Goal: Transaction & Acquisition: Purchase product/service

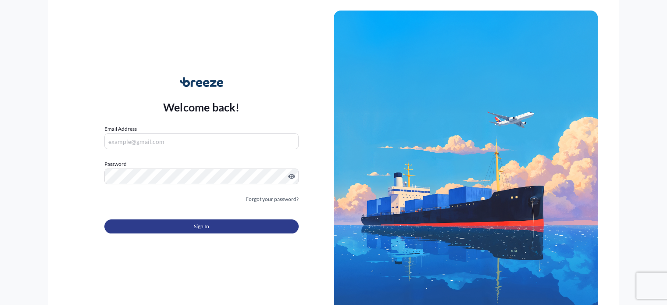
type input "[PERSON_NAME][EMAIL_ADDRESS][DOMAIN_NAME]"
click at [180, 226] on button "Sign In" at bounding box center [201, 226] width 194 height 14
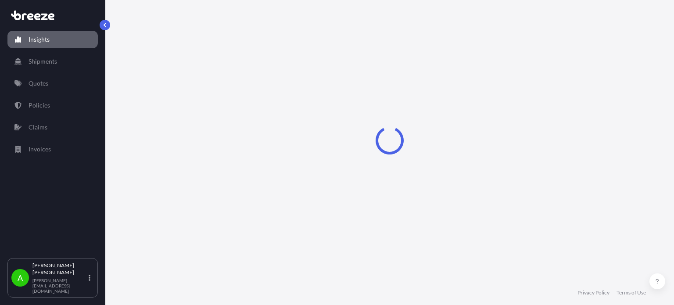
select select "2025"
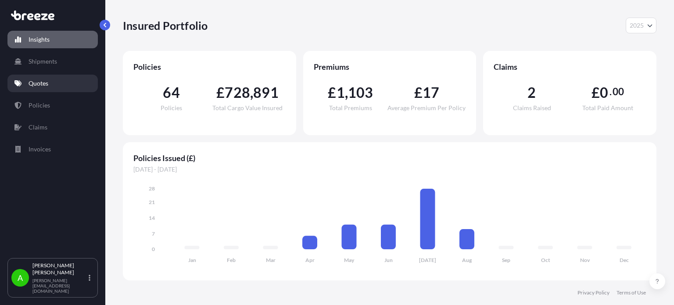
click at [58, 81] on link "Quotes" at bounding box center [52, 84] width 90 height 18
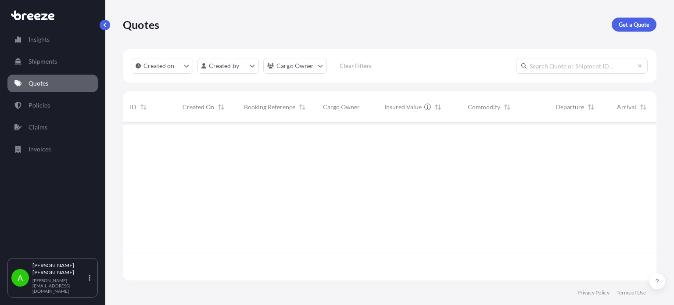
scroll to position [182, 526]
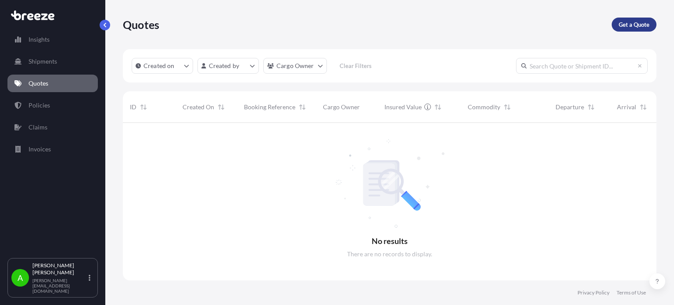
click at [633, 27] on p "Get a Quote" at bounding box center [633, 24] width 31 height 9
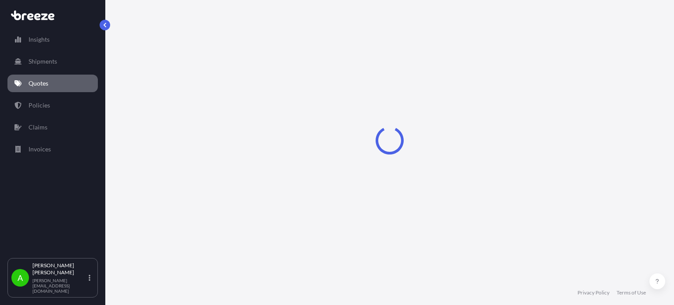
select select "Sea"
select select "1"
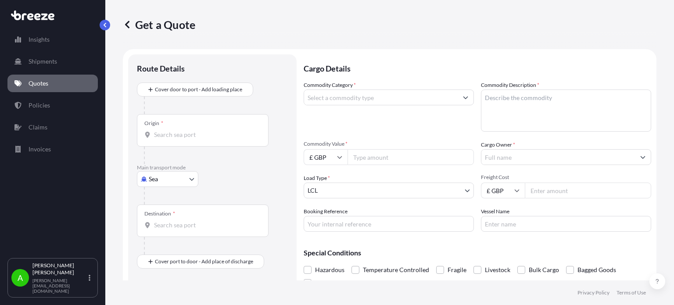
scroll to position [14, 0]
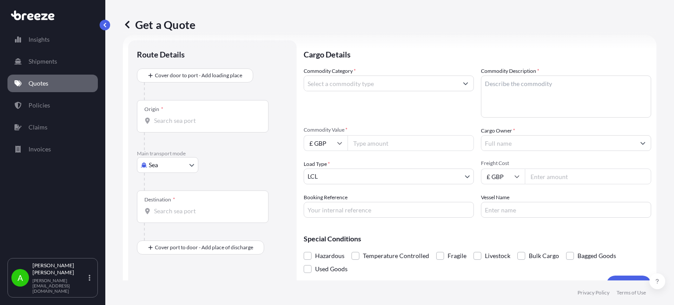
click at [367, 84] on input "Commodity Category *" at bounding box center [380, 83] width 153 height 16
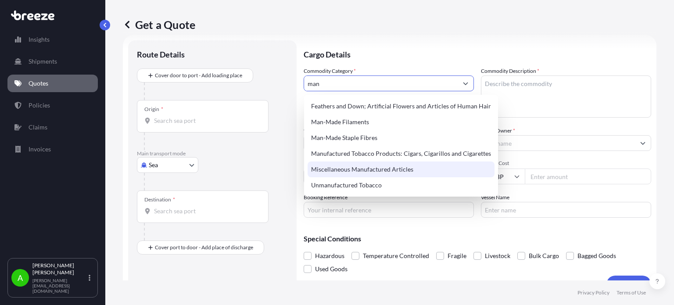
click at [375, 170] on div "Miscellaneous Manufactured Articles" at bounding box center [400, 169] width 187 height 16
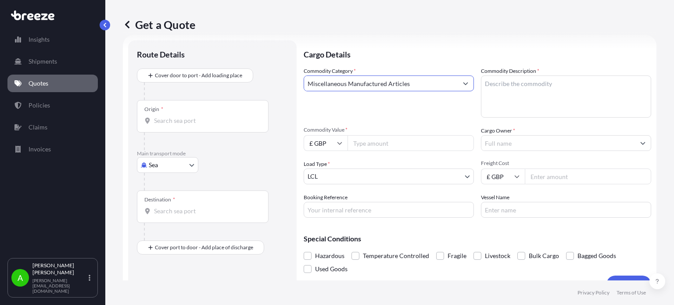
type input "Miscellaneous Manufactured Articles"
click at [523, 82] on textarea "Commodity Description *" at bounding box center [566, 96] width 170 height 42
click at [491, 85] on textarea "Commodity Description *" at bounding box center [566, 96] width 170 height 42
paste textarea "PVC Blister with aluminium foil"
type textarea "PVC Blister with aluminium foil"
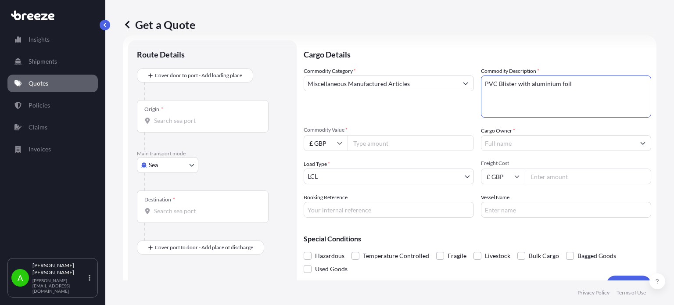
click at [339, 146] on input "£ GBP" at bounding box center [325, 143] width 44 height 16
click at [325, 206] on div "$ USD" at bounding box center [325, 204] width 37 height 17
type input "$ USD"
click at [374, 147] on input "Commodity Value *" at bounding box center [410, 143] width 126 height 16
type input "1500"
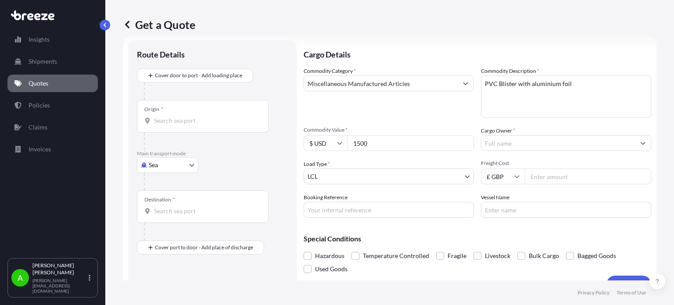
click at [406, 113] on div "Commodity Category * Miscellaneous Manufactured Articles" at bounding box center [388, 92] width 170 height 51
click at [368, 177] on body "Insights Shipments Quotes Policies Claims Invoices A Alex Potamianos a.potamian…" at bounding box center [337, 152] width 674 height 305
click at [425, 175] on body "Insights Shipments Quotes Policies Claims Invoices A Alex Potamianos a.potamian…" at bounding box center [337, 152] width 674 height 305
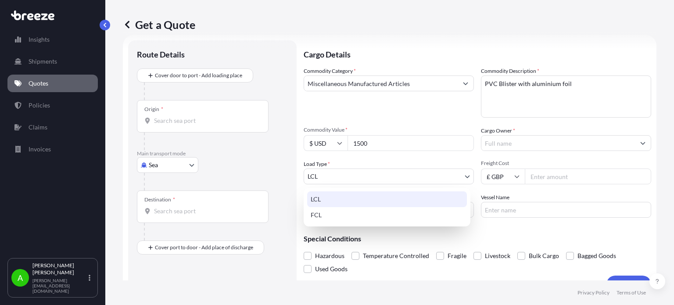
click at [381, 198] on div "LCL" at bounding box center [387, 199] width 160 height 16
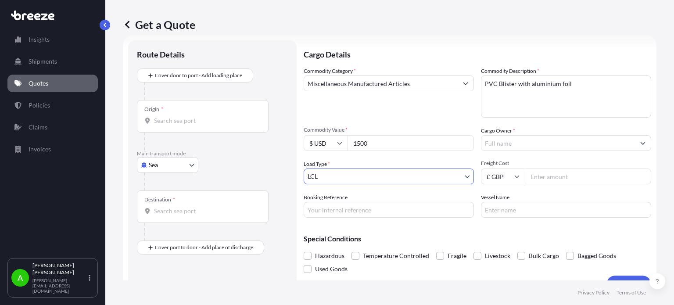
click at [499, 144] on input "Cargo Owner *" at bounding box center [557, 143] width 153 height 16
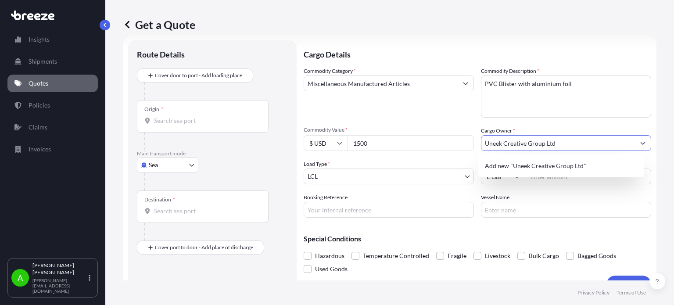
type input "Uneek Creative Group Ltd"
click at [430, 114] on div "Commodity Category * Miscellaneous Manufactured Articles" at bounding box center [388, 92] width 170 height 51
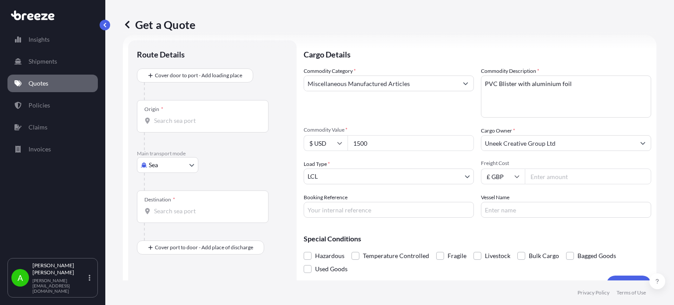
click at [553, 177] on input "Freight Cost" at bounding box center [587, 176] width 126 height 16
type input "1147.65"
click at [395, 107] on div "Commodity Category * Miscellaneous Manufactured Articles" at bounding box center [388, 92] width 170 height 51
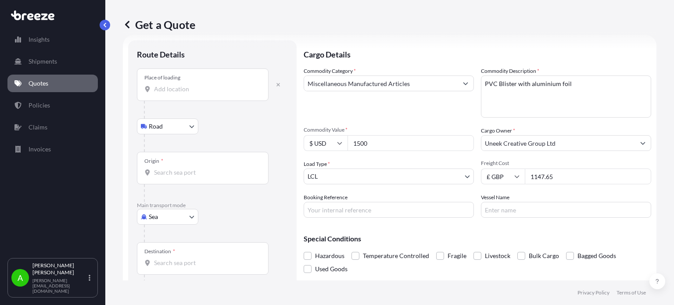
click at [181, 93] on div "Place of loading" at bounding box center [203, 84] width 132 height 32
click at [181, 93] on input "Place of loading" at bounding box center [205, 89] width 103 height 9
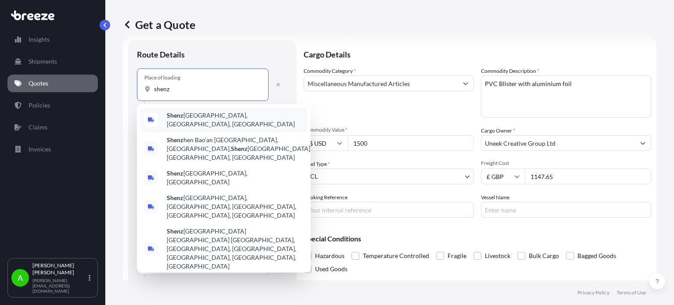
click at [192, 117] on span "Shenz hen, Guangdong Province, China" at bounding box center [235, 120] width 137 height 18
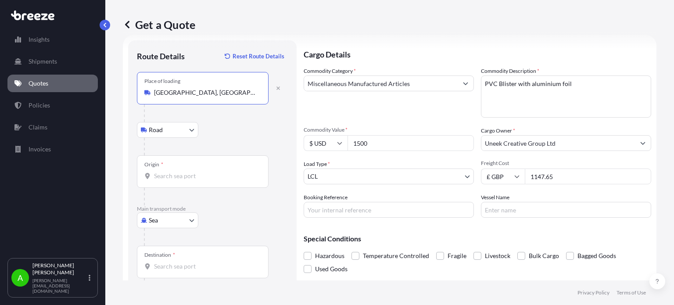
type input "[GEOGRAPHIC_DATA], [GEOGRAPHIC_DATA], [GEOGRAPHIC_DATA]"
click at [180, 175] on input "Origin *" at bounding box center [205, 175] width 103 height 9
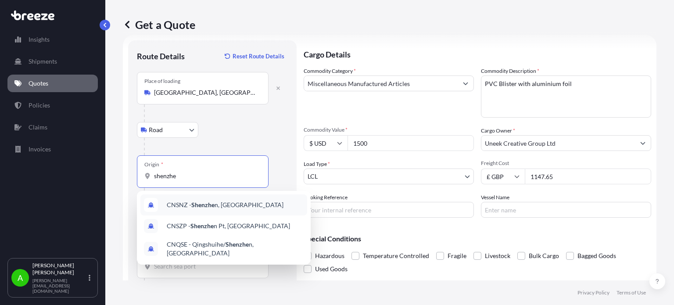
click at [215, 205] on span "CNSNZ - Shenzhe n, China" at bounding box center [225, 204] width 117 height 9
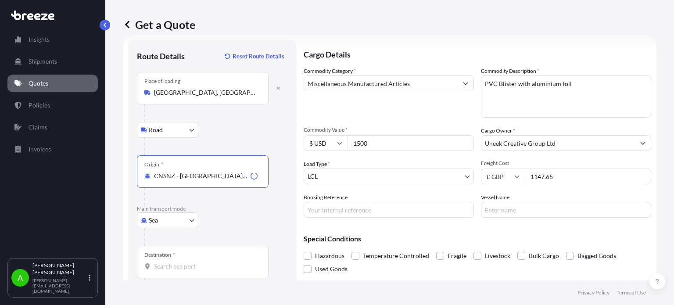
type input "CNSNZ - [GEOGRAPHIC_DATA], [GEOGRAPHIC_DATA]"
click at [245, 128] on div "Road Road Rail" at bounding box center [212, 130] width 151 height 16
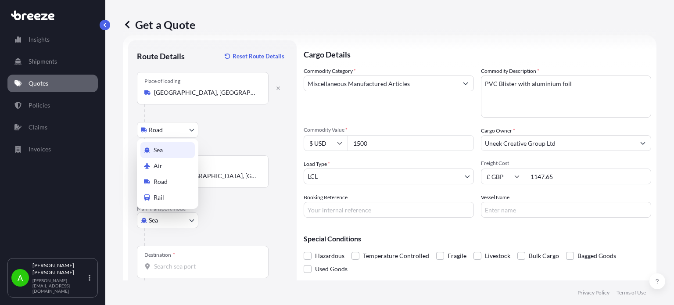
click at [185, 221] on body "0 options available. 10 options available. 2 options available. 0 options avail…" at bounding box center [337, 152] width 674 height 305
click at [181, 167] on div "Air" at bounding box center [167, 166] width 54 height 16
select select "Air"
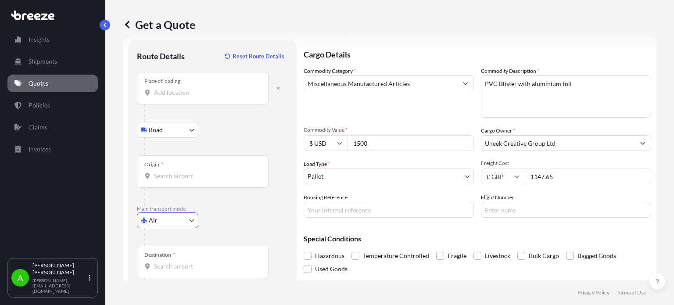
click at [235, 217] on div "Air Sea Air Road Rail" at bounding box center [212, 220] width 151 height 16
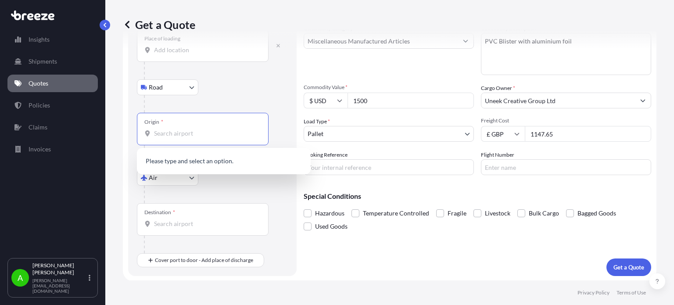
click at [207, 134] on input "Origin *" at bounding box center [205, 133] width 103 height 9
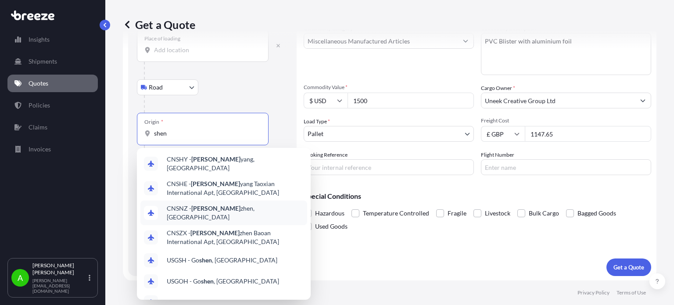
click at [225, 207] on span "CNSNZ - [PERSON_NAME], [GEOGRAPHIC_DATA]" at bounding box center [235, 213] width 137 height 18
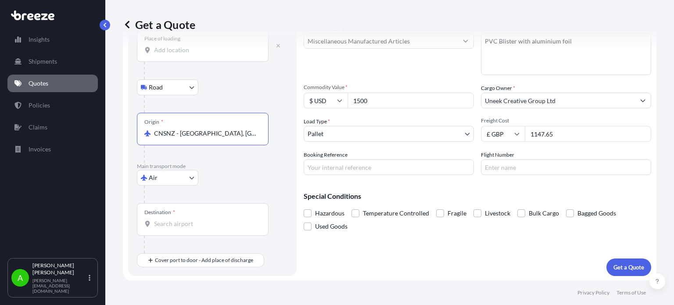
type input "CNSNZ - [GEOGRAPHIC_DATA], [GEOGRAPHIC_DATA]"
click at [238, 185] on div at bounding box center [216, 194] width 144 height 18
click at [188, 228] on div "Destination *" at bounding box center [203, 219] width 132 height 32
click at [188, 228] on input "Destination *" at bounding box center [205, 223] width 103 height 9
drag, startPoint x: 188, startPoint y: 227, endPoint x: 159, endPoint y: 224, distance: 29.1
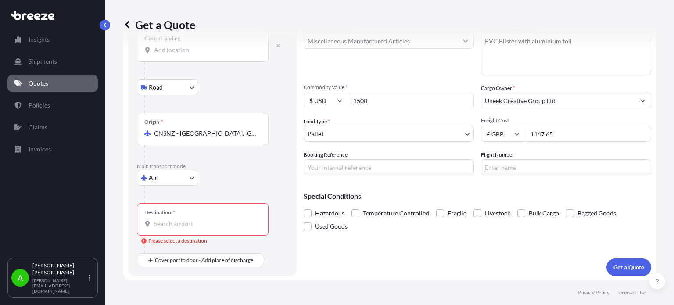
click at [160, 222] on input "Destination * Please select a destination" at bounding box center [205, 223] width 103 height 9
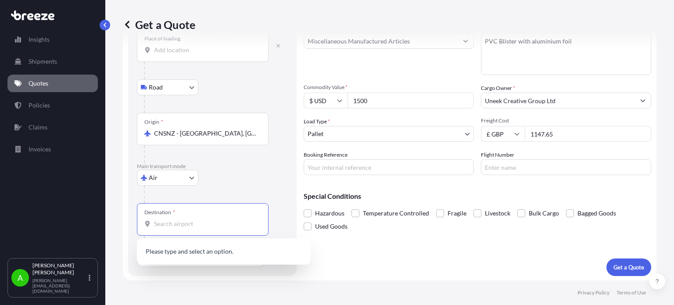
paste input "WD24 7UY"
type input "WD24 7UY"
click at [236, 185] on div at bounding box center [216, 194] width 144 height 18
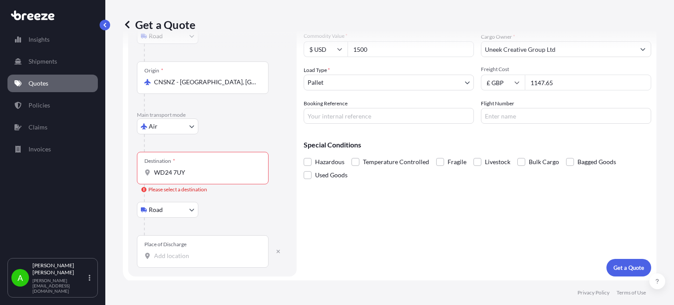
scroll to position [108, 0]
click at [164, 256] on input "Place of Discharge" at bounding box center [205, 255] width 103 height 9
paste input "WD24 7UY"
type input "WD24 7UY"
click at [206, 173] on input "WD24 7UY" at bounding box center [205, 172] width 103 height 9
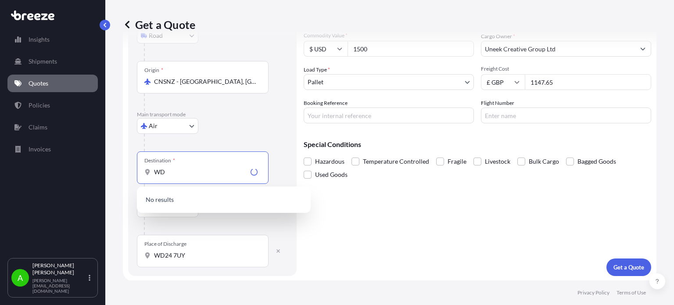
type input "W"
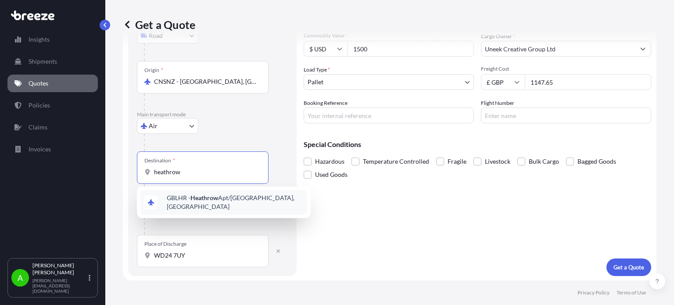
click at [243, 200] on span "GBLHR - Heathrow Apt/London, United Kingdom" at bounding box center [235, 202] width 137 height 18
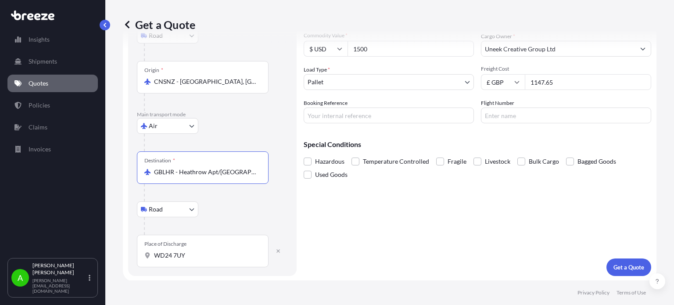
type input "GBLHR - Heathrow Apt/[GEOGRAPHIC_DATA], [GEOGRAPHIC_DATA]"
click at [257, 132] on div "Air Sea Air Road Rail" at bounding box center [212, 126] width 151 height 16
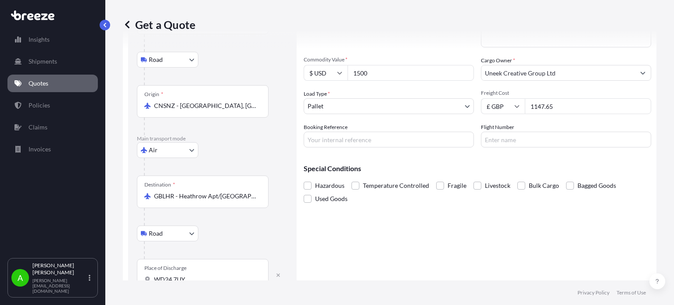
scroll to position [88, 0]
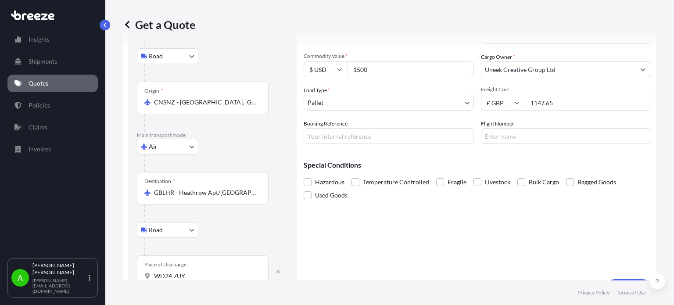
click at [435, 102] on body "Insights Shipments Quotes Policies Claims Invoices A Alex Potamianos a.potamian…" at bounding box center [337, 152] width 674 height 305
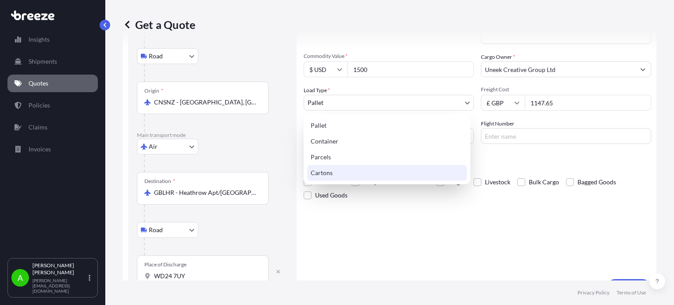
click at [360, 171] on div "Cartons" at bounding box center [387, 173] width 160 height 16
select select "4"
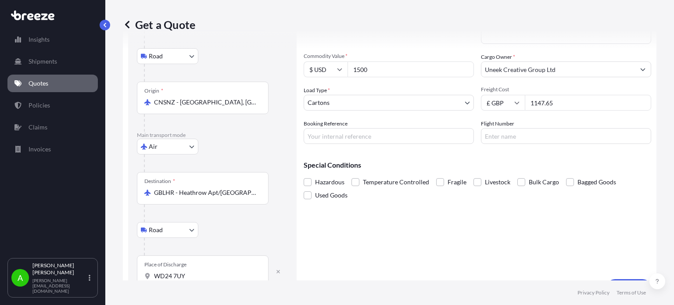
click at [245, 143] on div "Air Sea Air Road Rail" at bounding box center [212, 147] width 151 height 16
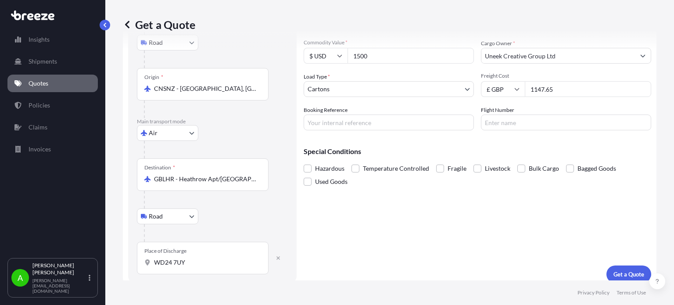
scroll to position [108, 0]
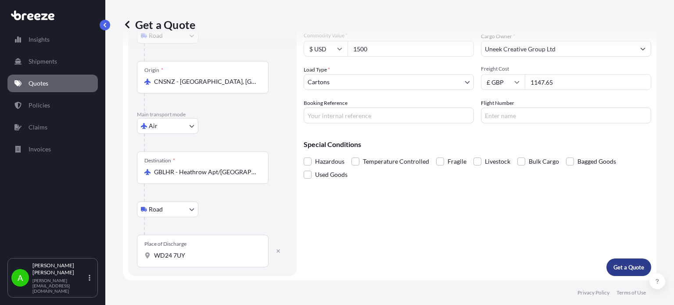
click at [626, 269] on p "Get a Quote" at bounding box center [628, 267] width 31 height 9
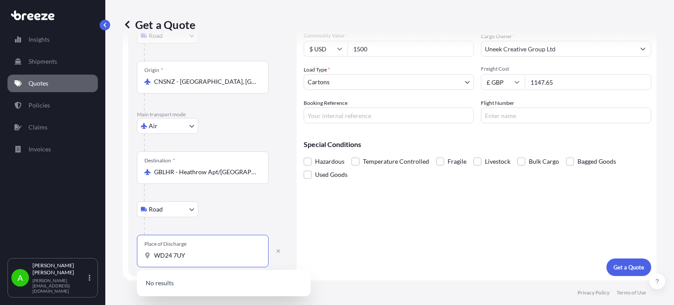
click at [161, 257] on input "WD24 7UY" at bounding box center [205, 255] width 103 height 9
click at [200, 260] on div "Place of Discharge WD24 7UY" at bounding box center [203, 251] width 132 height 32
click at [200, 260] on input "WD24 7UY" at bounding box center [205, 255] width 103 height 9
click at [207, 256] on input "WD24 7UY" at bounding box center [205, 255] width 103 height 9
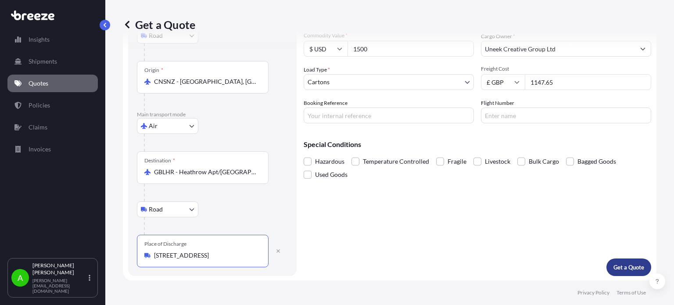
type input "Watford WD24 7UY, UK"
click at [629, 265] on p "Get a Quote" at bounding box center [628, 267] width 31 height 9
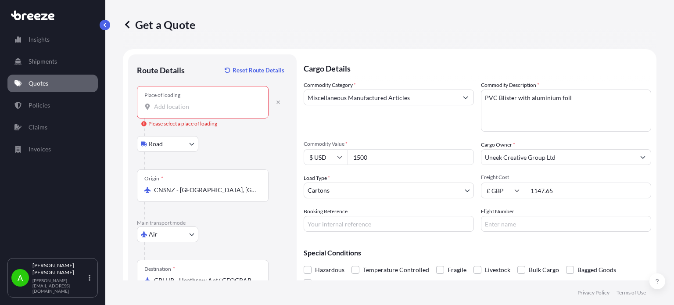
scroll to position [0, 0]
click at [168, 115] on div "Place of loading" at bounding box center [203, 102] width 132 height 32
click at [168, 111] on input "Place of loading Please select a place of loading" at bounding box center [205, 106] width 103 height 9
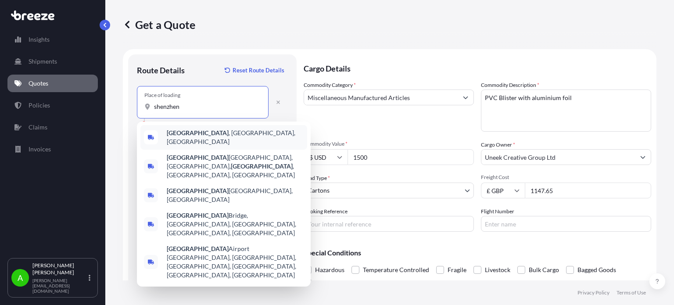
click at [189, 136] on b "[GEOGRAPHIC_DATA]" at bounding box center [198, 132] width 62 height 7
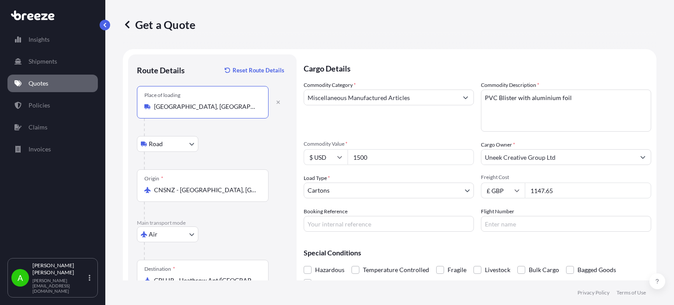
type input "[GEOGRAPHIC_DATA], [GEOGRAPHIC_DATA], [GEOGRAPHIC_DATA]"
click at [453, 290] on footer "Privacy Policy Terms of Use" at bounding box center [389, 292] width 568 height 25
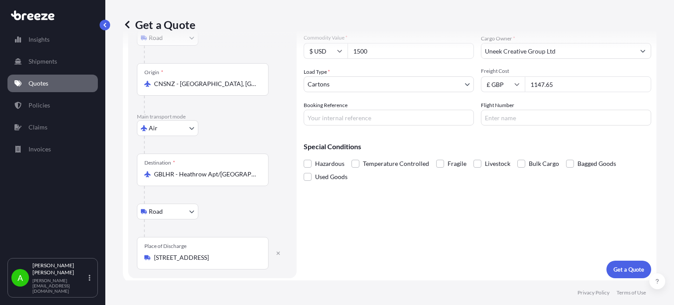
scroll to position [108, 0]
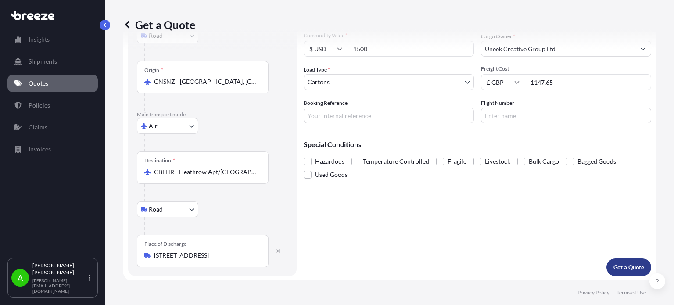
click at [619, 268] on p "Get a Quote" at bounding box center [628, 267] width 31 height 9
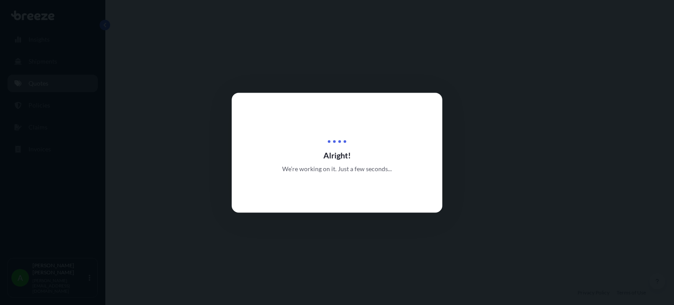
select select "Road"
select select "Air"
select select "Road"
select select "4"
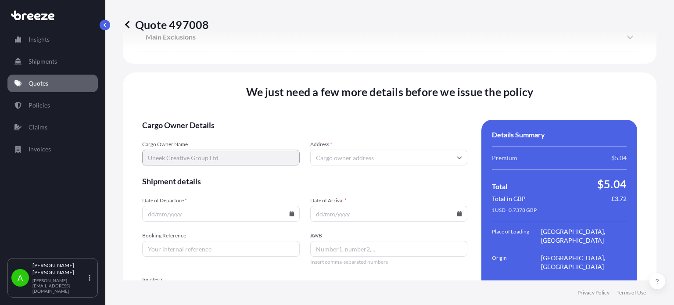
scroll to position [1248, 0]
click at [324, 149] on input "Address *" at bounding box center [388, 157] width 157 height 16
paste input "WD24 7UY"
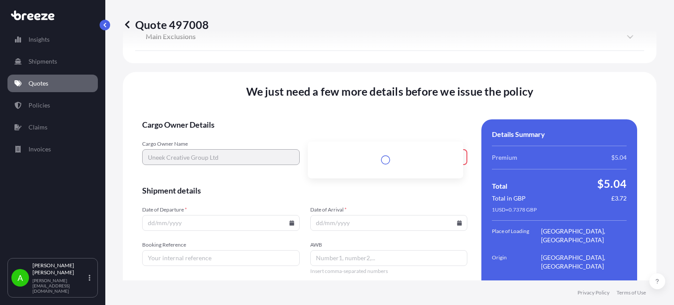
scroll to position [1249, 0]
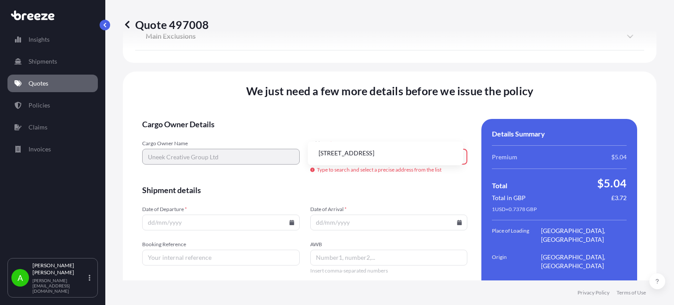
click at [372, 149] on li "Watford WD24 7UY, UK" at bounding box center [385, 153] width 148 height 17
type input "Watford WD24 7UY, UK"
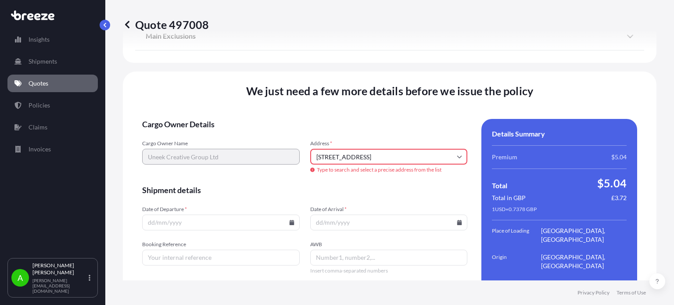
scroll to position [1248, 0]
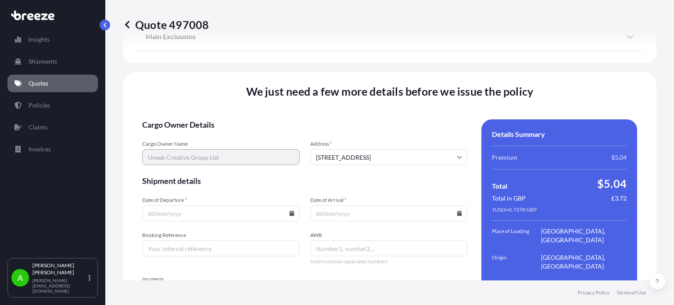
click at [291, 210] on icon at bounding box center [291, 212] width 5 height 5
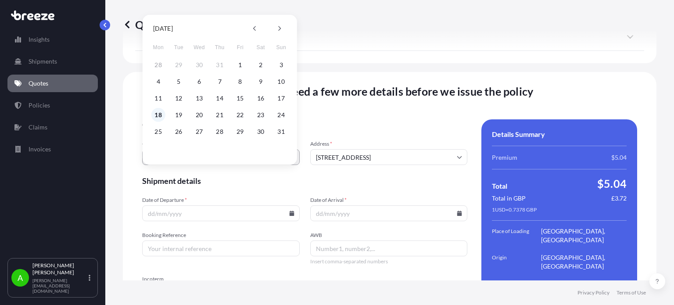
click at [156, 117] on button "18" at bounding box center [158, 115] width 14 height 14
type input "[DATE]"
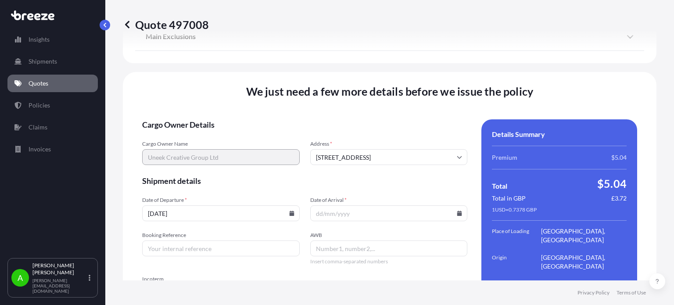
click at [454, 205] on input "Date of Arrival *" at bounding box center [388, 213] width 157 height 16
click at [456, 210] on icon at bounding box center [458, 212] width 5 height 5
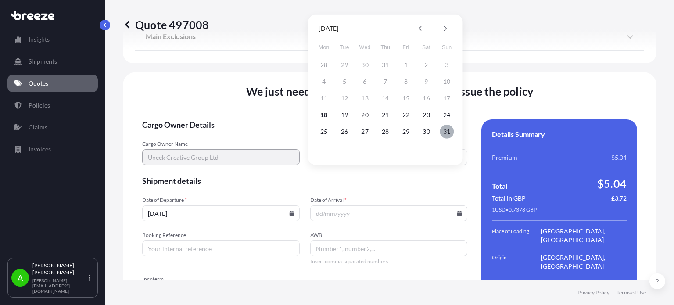
click at [449, 130] on button "31" at bounding box center [446, 132] width 14 height 14
type input "[DATE]"
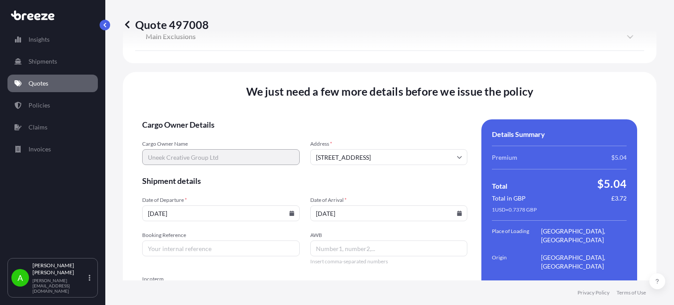
click at [412, 150] on form "Cargo Owner Details Cargo Owner Name Uneek Creative Group Ltd Address * Watford…" at bounding box center [304, 244] width 325 height 250
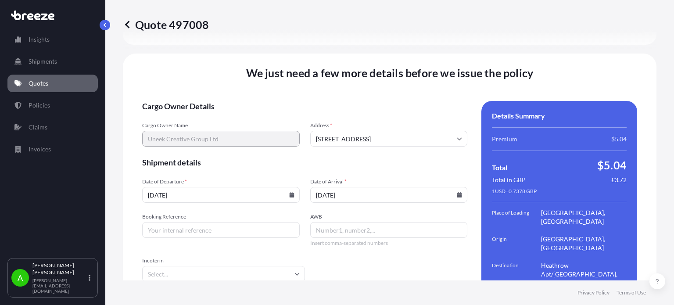
scroll to position [1277, 0]
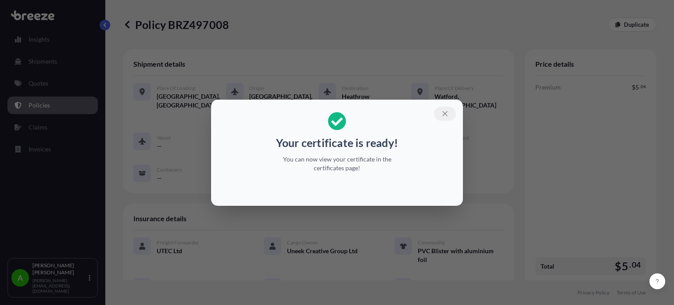
click at [444, 113] on icon "button" at bounding box center [445, 114] width 8 height 8
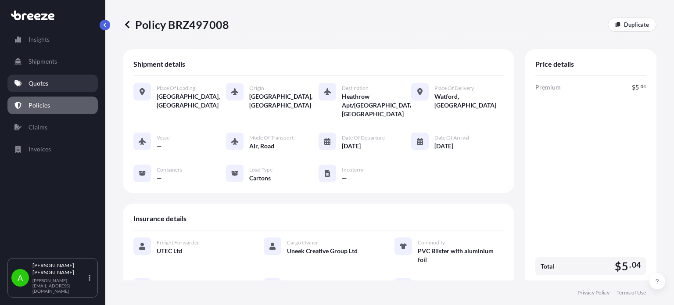
click at [48, 80] on p "Quotes" at bounding box center [39, 83] width 20 height 9
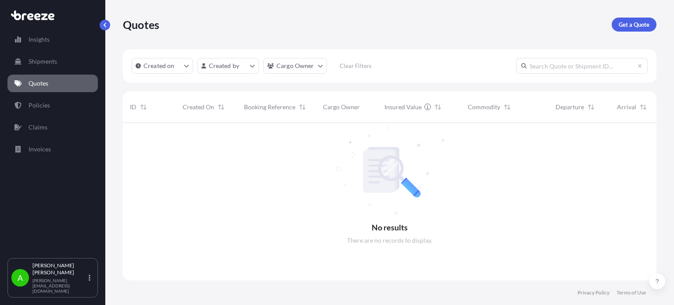
scroll to position [182, 526]
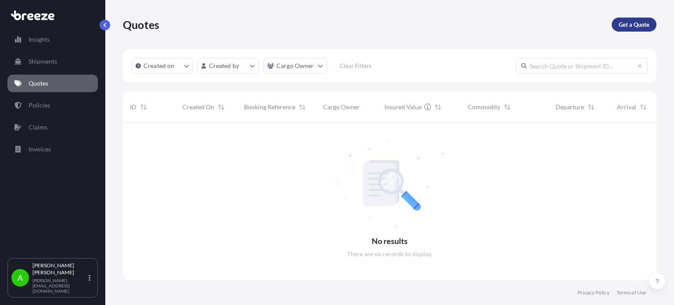
click at [643, 21] on p "Get a Quote" at bounding box center [633, 24] width 31 height 9
select select "Sea"
select select "1"
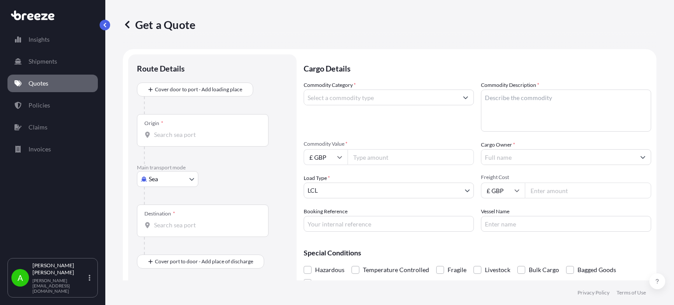
scroll to position [14, 0]
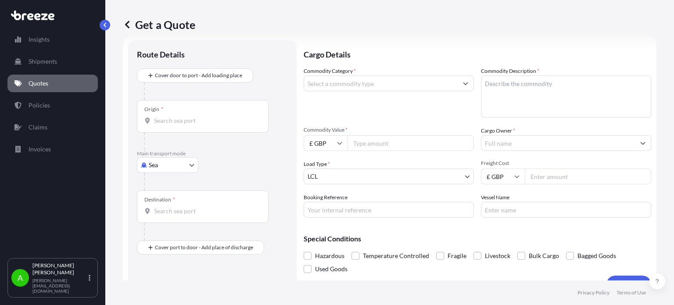
click at [384, 82] on input "Commodity Category *" at bounding box center [380, 83] width 153 height 16
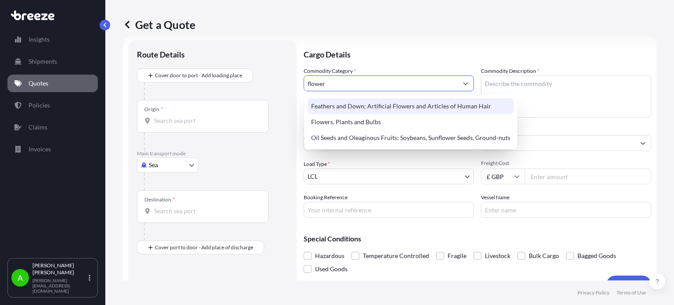
click at [381, 103] on div "Feathers and Down; Artificial Flowers and Articles of Human Hair" at bounding box center [410, 106] width 206 height 16
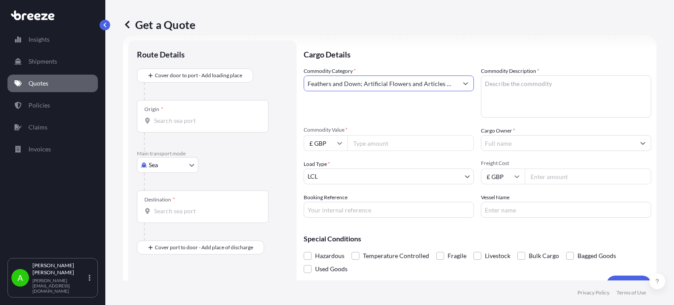
type input "Feathers and Down; Artificial Flowers and Articles of Human Hair"
click at [493, 90] on textarea "Commodity Description *" at bounding box center [566, 96] width 170 height 42
type textarea "Artificial flowers"
click at [381, 142] on input "Commodity Value *" at bounding box center [410, 143] width 126 height 16
type input "15000"
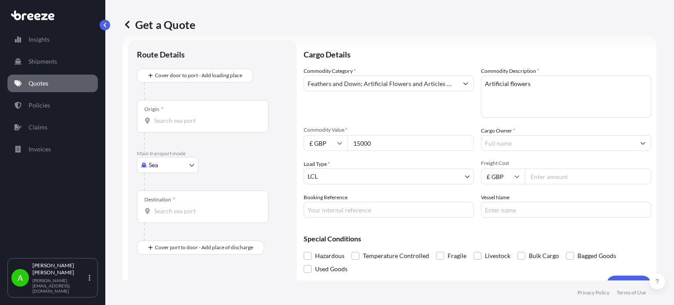
click at [384, 126] on span "Commodity Value *" at bounding box center [388, 129] width 170 height 7
click at [384, 135] on input "15000" at bounding box center [410, 143] width 126 height 16
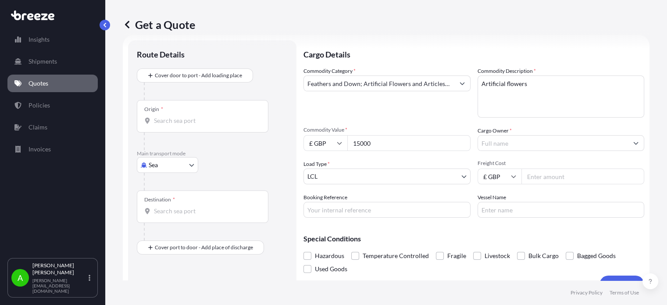
click at [498, 142] on input "Cargo Owner *" at bounding box center [553, 143] width 150 height 16
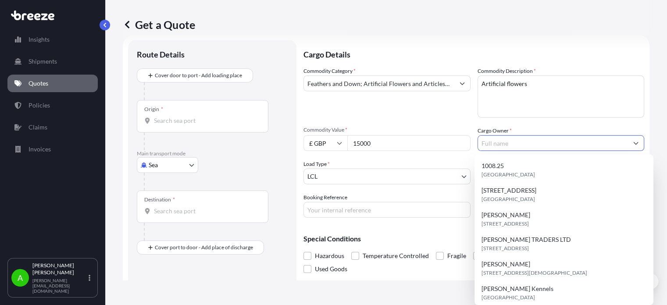
paste input "Sarah Ridsdale"
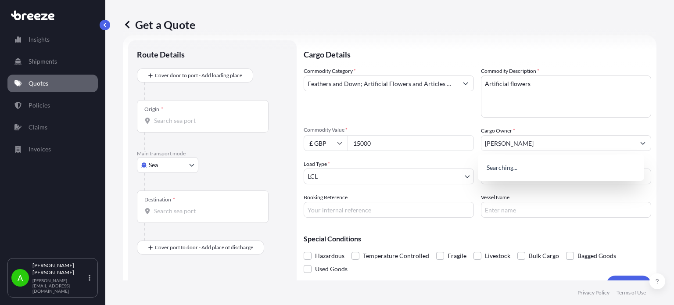
click at [426, 108] on div "Commodity Category * Feathers and Down; Artificial Flowers and Articles of Huma…" at bounding box center [388, 92] width 170 height 51
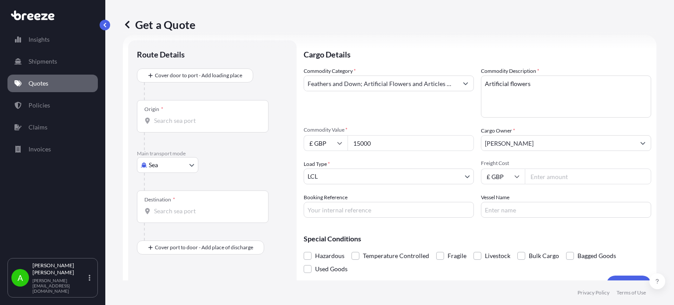
click at [531, 142] on input "Sarah Ridsdale" at bounding box center [557, 143] width 153 height 16
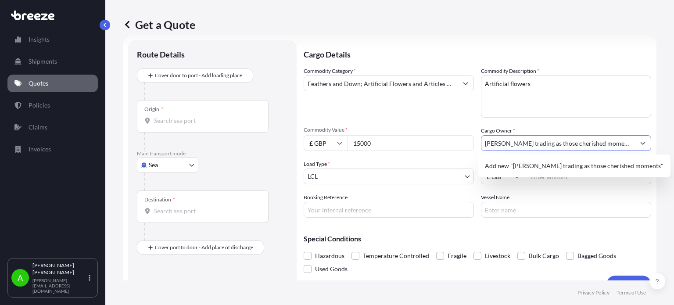
type input "Sarah Ridsdale trading as those cherished moments"
click at [454, 57] on p "Cargo Details" at bounding box center [476, 53] width 347 height 26
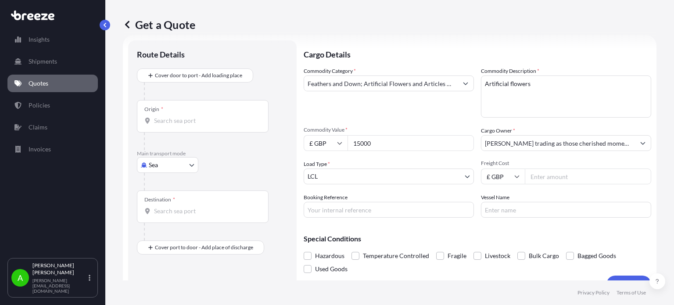
click at [540, 174] on input "Freight Cost" at bounding box center [587, 176] width 126 height 16
type input "3435"
click at [404, 103] on div "Commodity Category * Feathers and Down; Artificial Flowers and Articles of Huma…" at bounding box center [388, 92] width 170 height 51
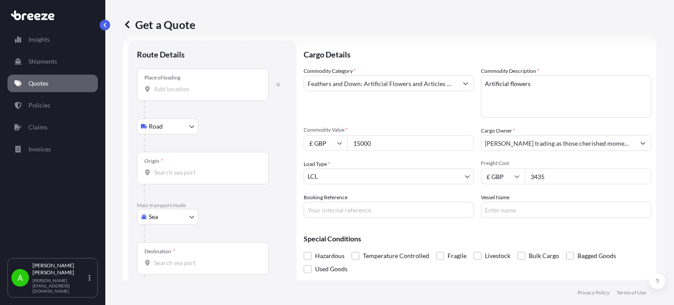
click at [182, 90] on input "Place of loading" at bounding box center [205, 89] width 103 height 9
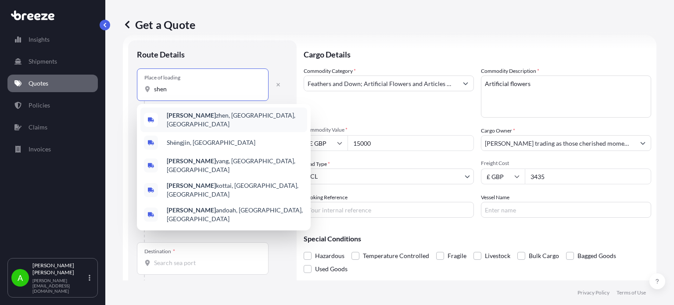
click at [195, 118] on span "Shen zhen, Guangdong Province, China" at bounding box center [235, 120] width 137 height 18
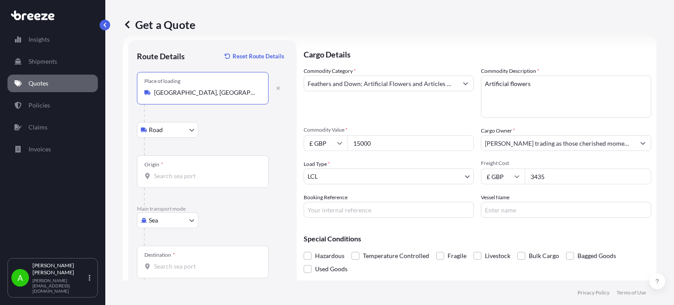
type input "[GEOGRAPHIC_DATA], [GEOGRAPHIC_DATA], [GEOGRAPHIC_DATA]"
click at [260, 129] on div "Road Road Rail" at bounding box center [212, 130] width 151 height 16
click at [188, 178] on input "Origin *" at bounding box center [205, 175] width 103 height 9
type input "CNSNZ - [GEOGRAPHIC_DATA], [GEOGRAPHIC_DATA]"
click at [233, 208] on p "Main transport mode" at bounding box center [212, 208] width 151 height 7
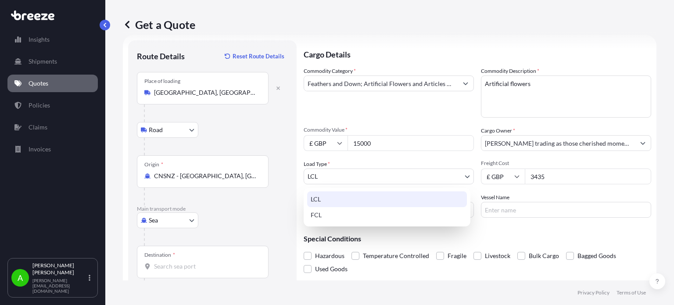
click at [387, 177] on body "10 options available. 2 options available. 0 options available. 3 options avail…" at bounding box center [337, 152] width 674 height 305
click at [364, 199] on div "LCL" at bounding box center [387, 199] width 160 height 16
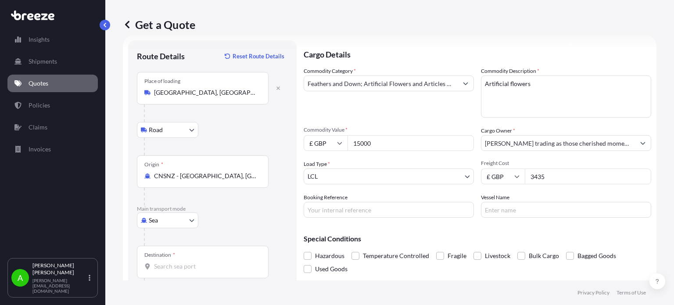
click at [241, 217] on div "Sea Sea Air Road Rail" at bounding box center [212, 220] width 151 height 16
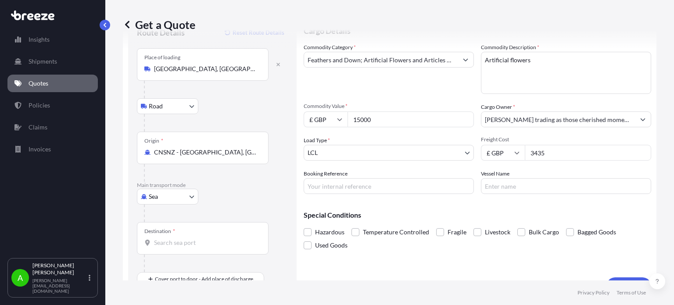
scroll to position [57, 0]
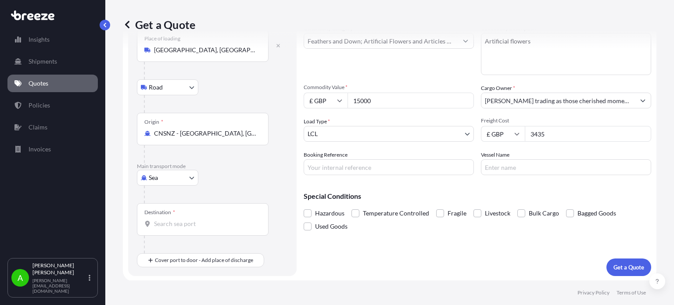
click at [158, 227] on input "Destination *" at bounding box center [205, 223] width 103 height 9
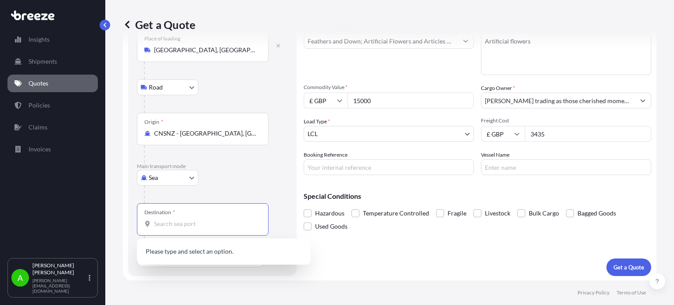
paste input "S73 0FJ"
click at [220, 223] on input "S73 0FJ" at bounding box center [205, 223] width 103 height 9
click at [214, 226] on input "S73 0FJ" at bounding box center [205, 223] width 103 height 9
click at [239, 175] on div "Sea Sea Air Road Rail" at bounding box center [212, 178] width 151 height 16
drag, startPoint x: 182, startPoint y: 224, endPoint x: 132, endPoint y: 222, distance: 50.0
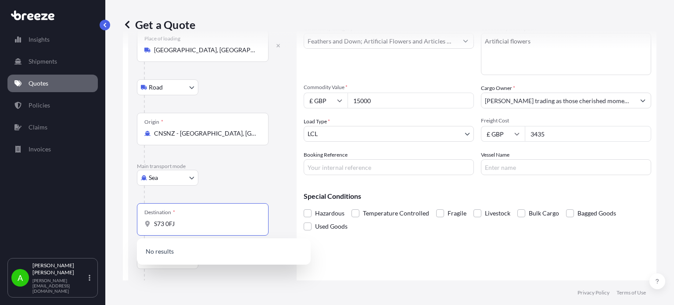
click at [132, 222] on div "Route Details Reset Route Details Place of loading Shenzhen, Guangdong Province…" at bounding box center [212, 163] width 168 height 330
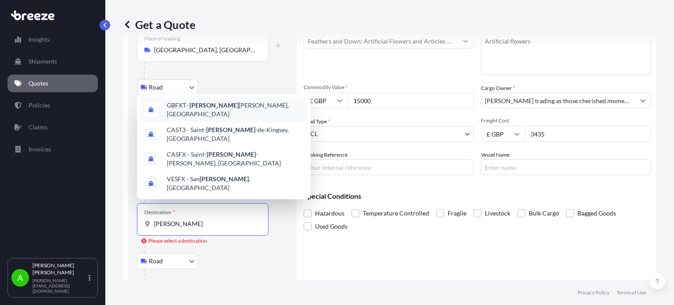
click at [193, 117] on span "GBFXT - [PERSON_NAME], [GEOGRAPHIC_DATA]" at bounding box center [235, 110] width 137 height 18
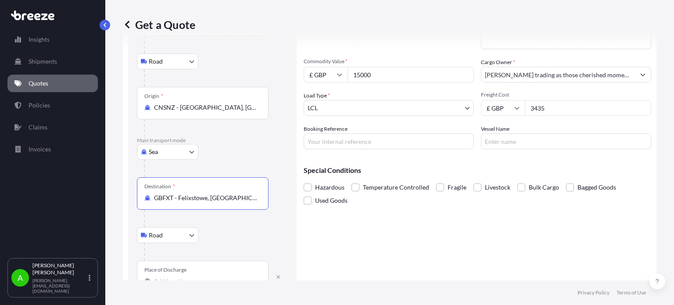
scroll to position [108, 0]
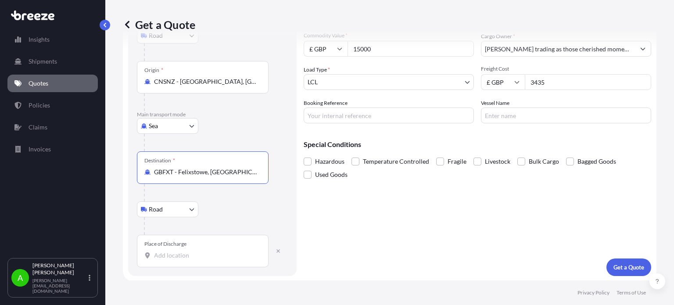
type input "GBFXT - Felixstowe, [GEOGRAPHIC_DATA]"
click at [158, 256] on input "Place of Discharge" at bounding box center [205, 255] width 103 height 9
paste input "S73 0FJ"
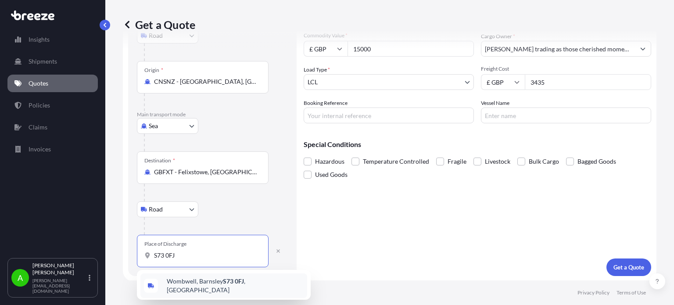
click at [241, 290] on div "Wombwell, Barnsley S73 0FJ , UK" at bounding box center [223, 285] width 167 height 25
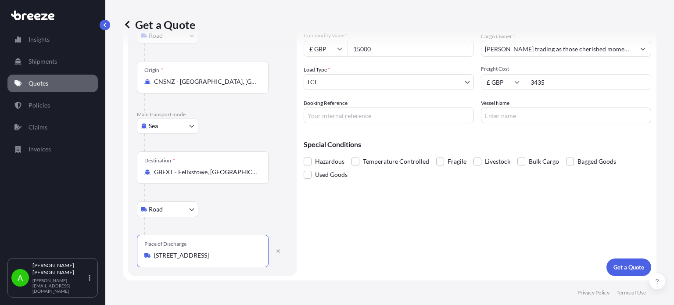
type input "Wombwell, Barnsley S73 0FJ, UK"
click at [253, 214] on div "Road Road Rail" at bounding box center [212, 209] width 151 height 16
click at [322, 115] on input "Booking Reference" at bounding box center [388, 115] width 170 height 16
paste input "PRU-94880"
type input "PRU-94880"
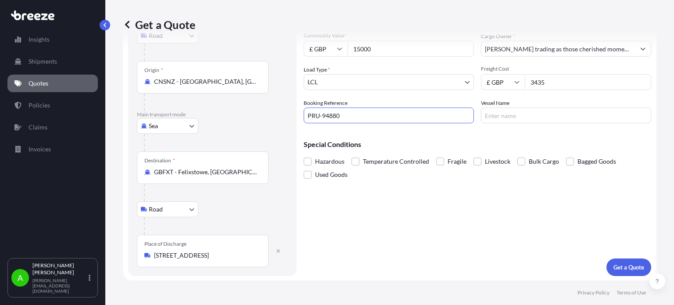
click at [398, 214] on div "Cargo Details Commodity Category * Feathers and Down; Artificial Flowers and Ar…" at bounding box center [476, 111] width 347 height 330
click at [624, 268] on p "Get a Quote" at bounding box center [628, 267] width 31 height 9
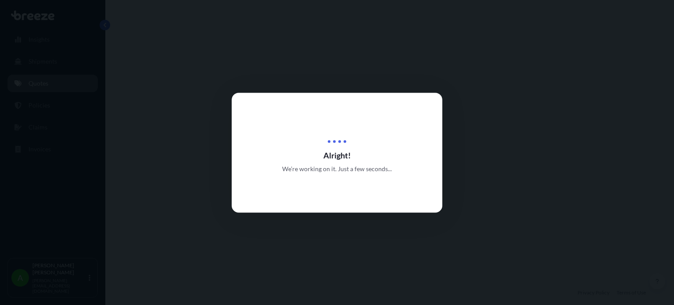
select select "Road"
select select "Sea"
select select "Road"
select select "1"
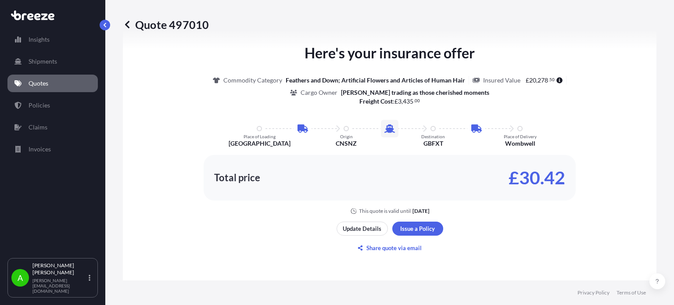
scroll to position [525, 0]
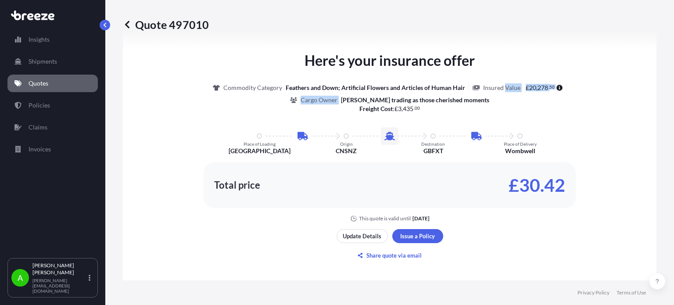
drag, startPoint x: 341, startPoint y: 98, endPoint x: 500, endPoint y: 96, distance: 158.7
click at [500, 96] on div "Commodity Category Feathers and Down; Artificial Flowers and Articles of Human …" at bounding box center [389, 93] width 509 height 21
click at [353, 97] on p "Sarah Ridsdale trading as those cherished moments" at bounding box center [415, 100] width 148 height 9
drag, startPoint x: 342, startPoint y: 96, endPoint x: 485, endPoint y: 98, distance: 142.5
click at [487, 100] on div "Commodity Category Feathers and Down; Artificial Flowers and Articles of Human …" at bounding box center [389, 93] width 509 height 21
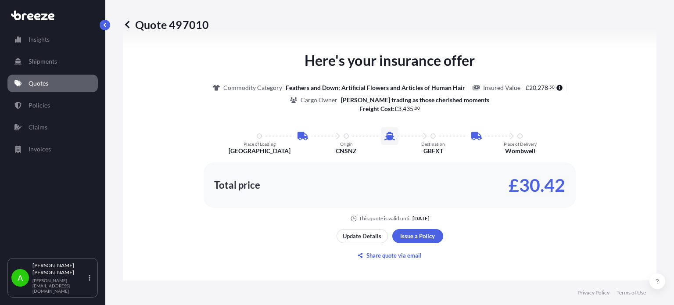
copy p "Sarah Ridsdale trading as those cherished moments"
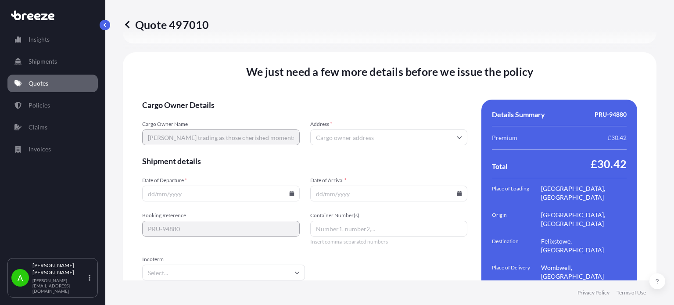
scroll to position [1252, 0]
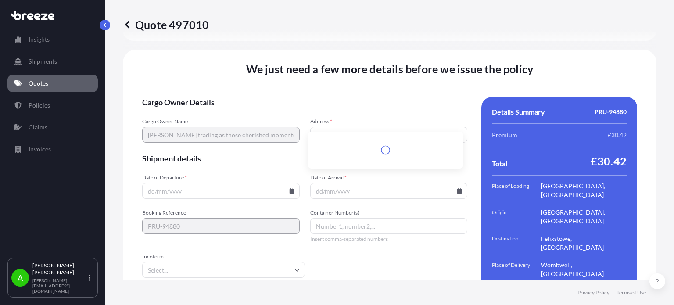
click at [331, 127] on input "Address *" at bounding box center [388, 135] width 157 height 16
paste input "Sarah Ridsdale trading as those cherished moments"
type input "Sarah Ridsdale trading as those cherished moments"
click at [285, 97] on span "Cargo Owner Details" at bounding box center [304, 102] width 325 height 11
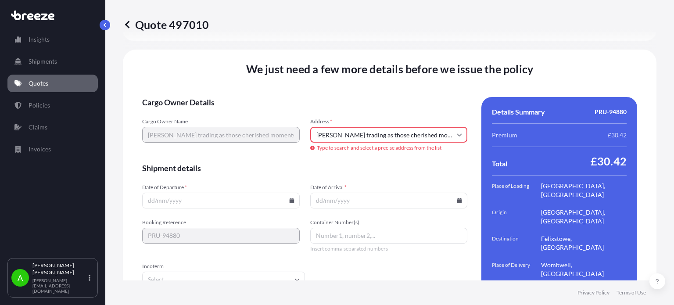
scroll to position [1261, 0]
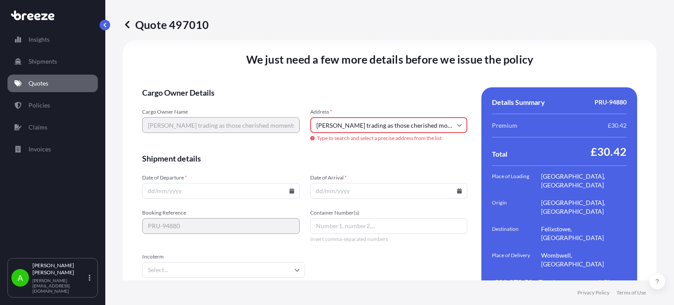
click at [379, 95] on form "Cargo Owner Details Cargo Owner Name Sarah Ridsdale trading as those cherished …" at bounding box center [304, 196] width 325 height 218
click at [346, 153] on span "Shipment details" at bounding box center [304, 158] width 325 height 11
click at [368, 118] on input "Sarah Ridsdale trading as those cherished moments" at bounding box center [388, 125] width 157 height 16
click at [408, 108] on span "Address *" at bounding box center [388, 111] width 157 height 7
click at [408, 117] on input "Sarah Ridsdale trading as those cherished moments" at bounding box center [388, 125] width 157 height 16
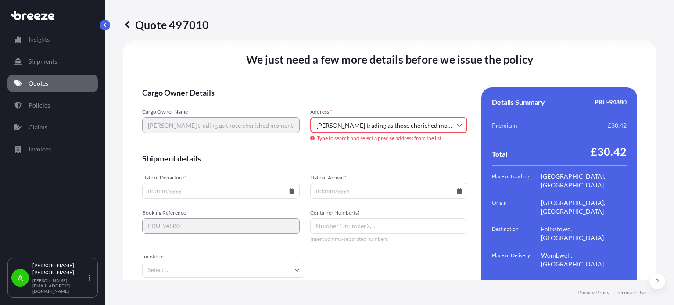
click at [382, 101] on form "Cargo Owner Details Cargo Owner Name Sarah Ridsdale trading as those cherished …" at bounding box center [304, 196] width 325 height 218
drag, startPoint x: 313, startPoint y: 119, endPoint x: 462, endPoint y: 130, distance: 149.5
click at [462, 130] on div "Address * Sarah Ridsdale trading as those cherished moments Type to search and …" at bounding box center [388, 124] width 157 height 33
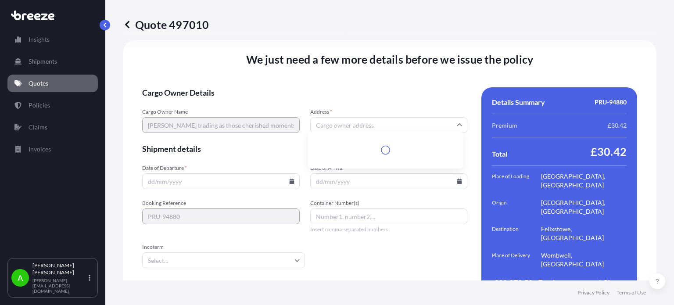
scroll to position [1252, 0]
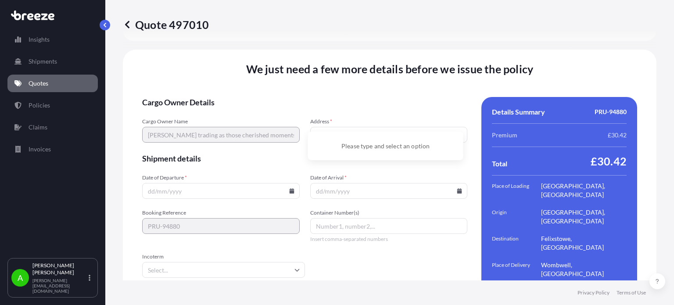
paste input "S73 0FJ"
click at [281, 97] on form "Cargo Owner Details Cargo Owner Name Sarah Ridsdale trading as those cherished …" at bounding box center [304, 206] width 325 height 218
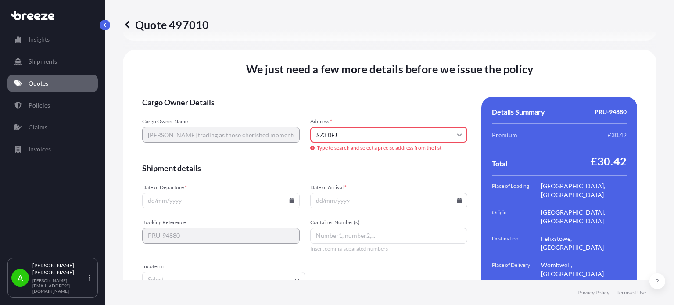
scroll to position [1261, 0]
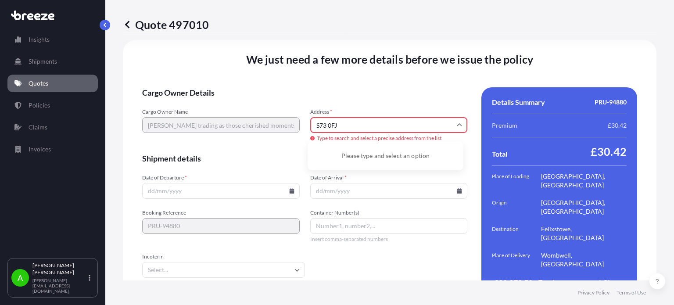
click at [325, 120] on input "S73 0FJ" at bounding box center [388, 125] width 157 height 16
click at [399, 153] on li "Wombwell, Barnsley S73 0FJ, UK" at bounding box center [385, 153] width 148 height 17
type input "Wombwell, Barnsley S73 0FJ, UK"
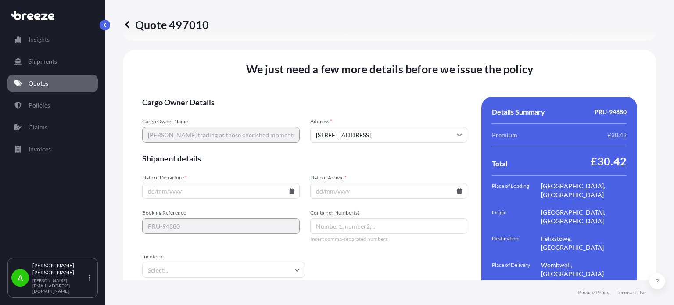
click at [362, 97] on span "Cargo Owner Details" at bounding box center [304, 102] width 325 height 11
click at [289, 188] on icon at bounding box center [291, 190] width 5 height 5
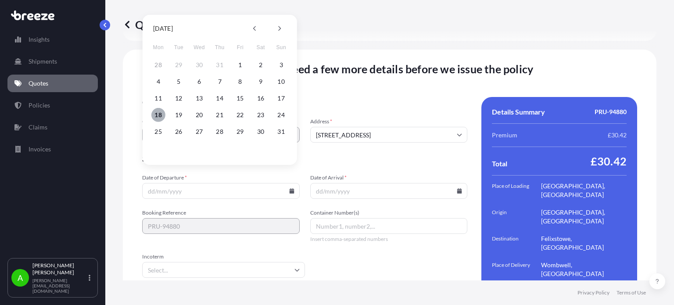
click at [157, 114] on button "18" at bounding box center [158, 115] width 14 height 14
type input "[DATE]"
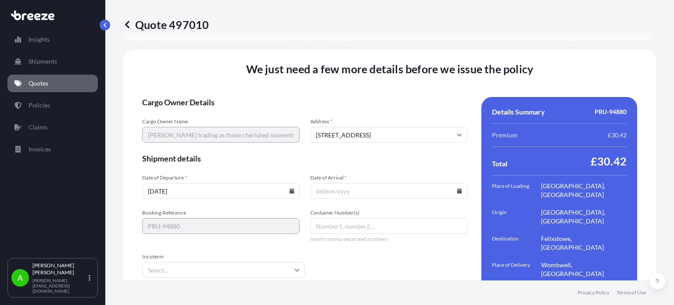
click at [457, 188] on icon at bounding box center [459, 190] width 5 height 5
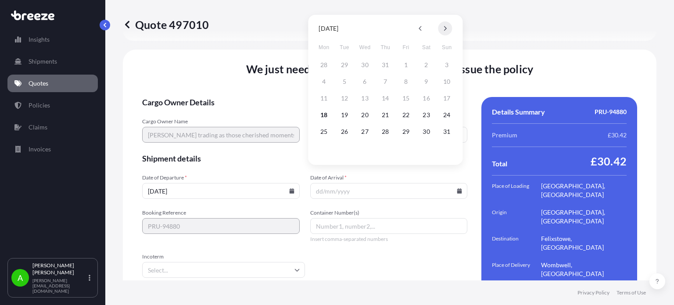
click at [448, 30] on button at bounding box center [445, 28] width 14 height 14
click at [324, 114] on button "20" at bounding box center [324, 115] width 14 height 14
type input "[DATE]"
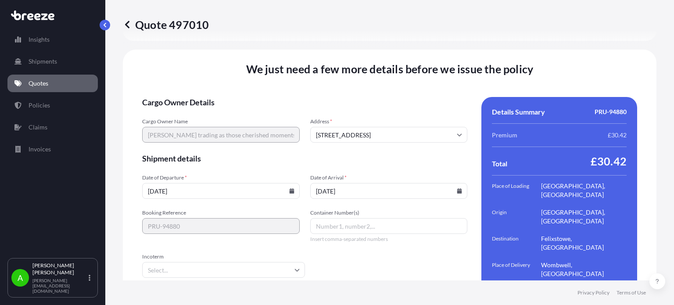
click at [342, 153] on span "Shipment details" at bounding box center [304, 158] width 325 height 11
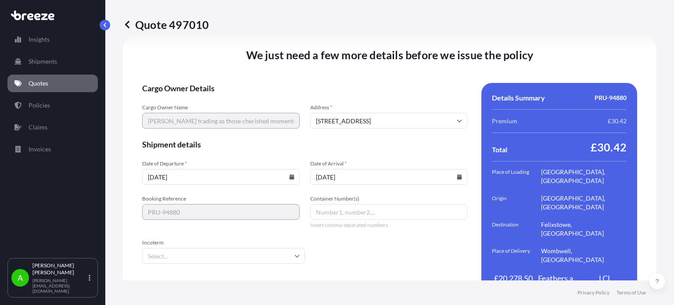
scroll to position [1271, 0]
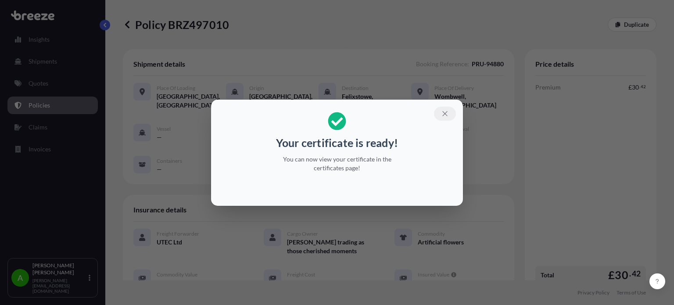
click at [443, 114] on icon "button" at bounding box center [445, 114] width 8 height 8
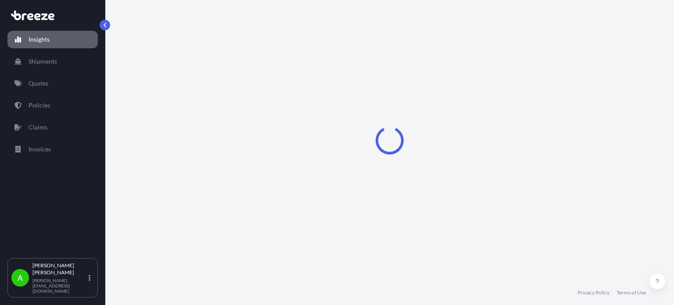
select select "2025"
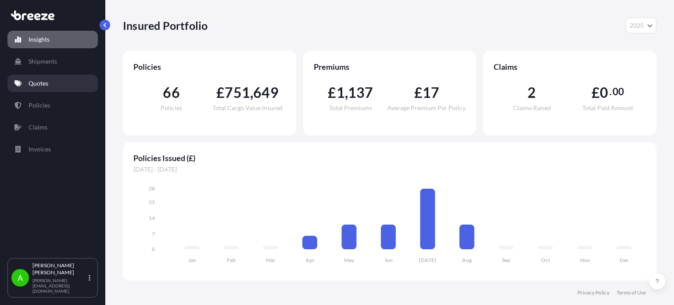
click at [39, 80] on p "Quotes" at bounding box center [39, 83] width 20 height 9
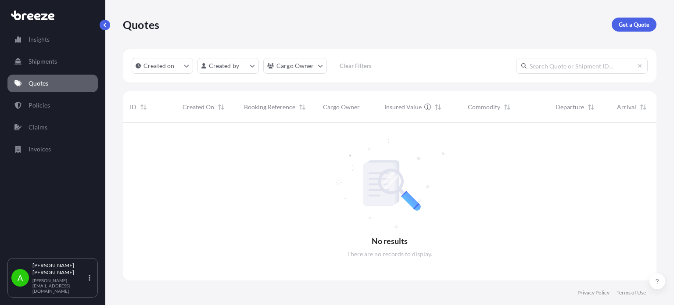
scroll to position [182, 526]
click at [631, 23] on p "Get a Quote" at bounding box center [633, 24] width 31 height 9
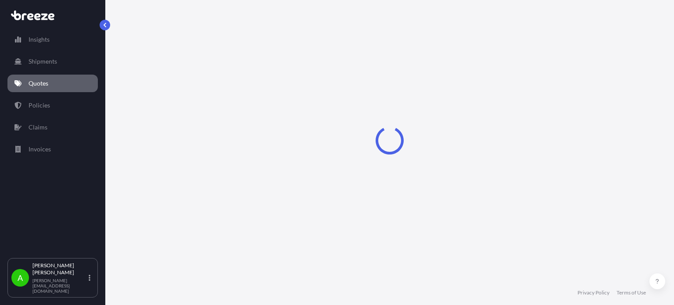
select select "Sea"
select select "1"
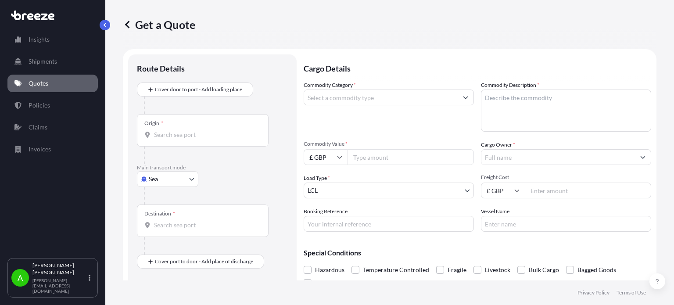
scroll to position [14, 0]
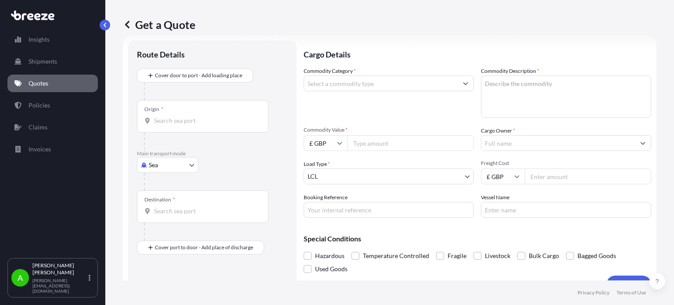
click at [514, 143] on input "Cargo Owner *" at bounding box center [557, 143] width 153 height 16
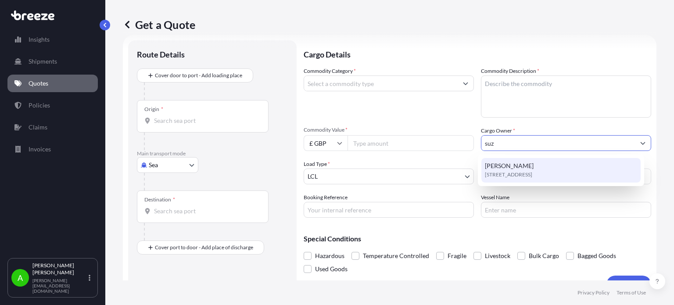
click at [532, 171] on span "[STREET_ADDRESS]" at bounding box center [508, 174] width 47 height 9
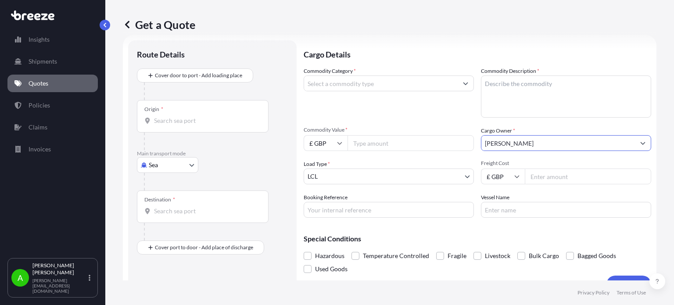
type input "[PERSON_NAME]"
click at [165, 171] on body "8 options available. 1 option available. 0 options available. 1 option availabl…" at bounding box center [337, 152] width 674 height 305
click at [168, 230] on div "Rail" at bounding box center [167, 235] width 54 height 16
select select "Rail"
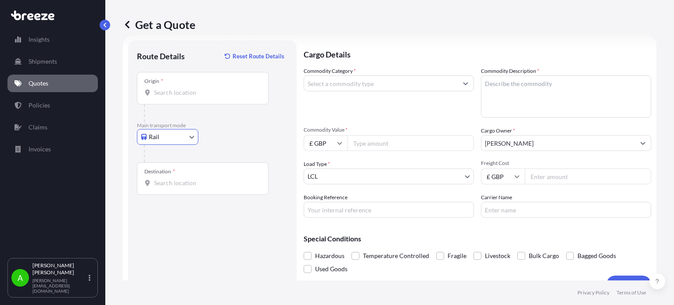
click at [252, 143] on div "Rail Sea Air Road Rail" at bounding box center [212, 137] width 151 height 16
click at [219, 98] on div "Origin *" at bounding box center [203, 88] width 132 height 32
click at [219, 97] on input "Origin *" at bounding box center [205, 92] width 103 height 9
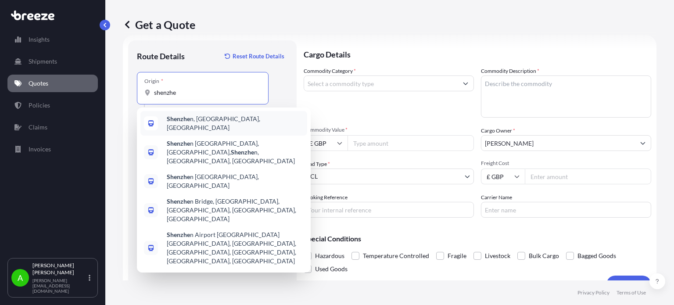
click at [212, 121] on span "Shenzhe n, [GEOGRAPHIC_DATA], [GEOGRAPHIC_DATA]" at bounding box center [235, 123] width 137 height 18
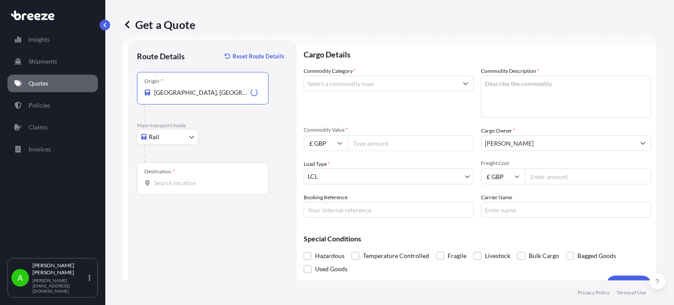
type input "[GEOGRAPHIC_DATA], [GEOGRAPHIC_DATA], [GEOGRAPHIC_DATA]"
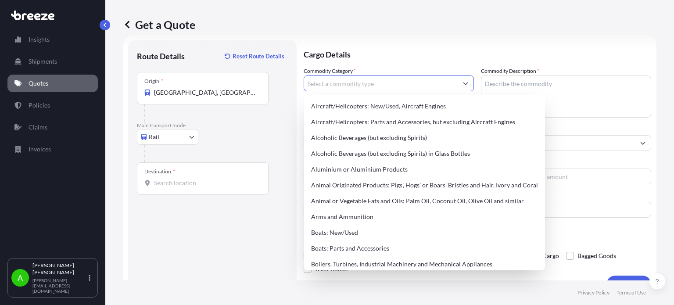
click at [326, 84] on input "Commodity Category *" at bounding box center [380, 83] width 153 height 16
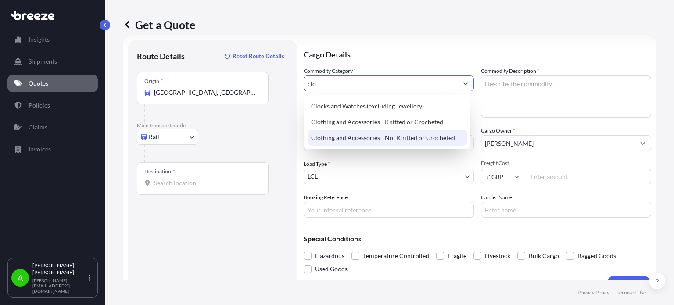
click at [394, 137] on div "Clothing and Accessories - Not Knitted or Crocheted" at bounding box center [386, 138] width 159 height 16
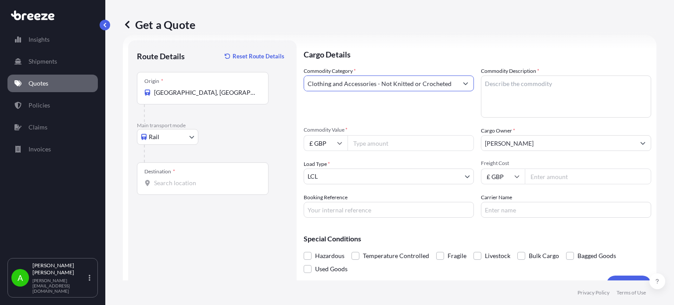
type input "Clothing and Accessories - Not Knitted or Crocheted"
click at [526, 83] on textarea "Commodity Description *" at bounding box center [566, 96] width 170 height 42
type textarea "leggings"
click at [454, 51] on p "Cargo Details" at bounding box center [476, 53] width 347 height 26
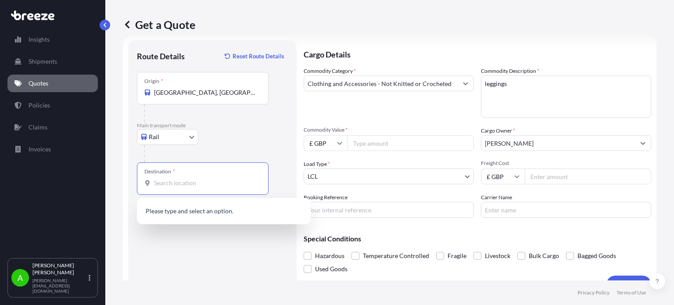
paste input "Ch643rb"
click at [221, 213] on span "[STREET_ADDRESS]" at bounding box center [194, 211] width 55 height 9
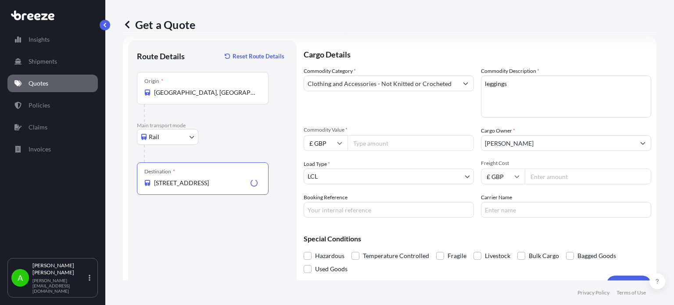
type input "[STREET_ADDRESS]"
click at [237, 221] on div "Route Details Reset Route Details Place of loading Road Road Rail Origin * [GEO…" at bounding box center [212, 166] width 151 height 235
click at [339, 141] on icon at bounding box center [339, 142] width 5 height 5
click at [326, 204] on div "$ USD" at bounding box center [325, 204] width 37 height 17
type input "$ USD"
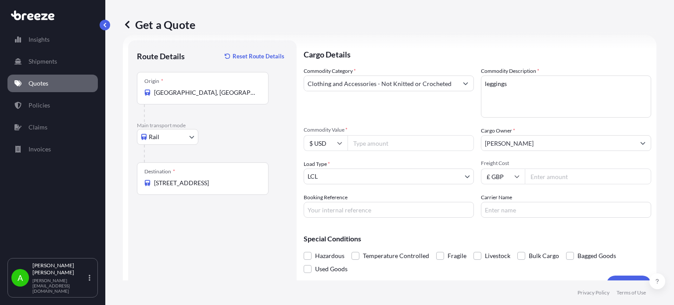
click at [366, 143] on input "Commodity Value *" at bounding box center [410, 143] width 126 height 16
type input "5294.60"
click at [353, 109] on div "Commodity Category * Clothing and Accessories - Not Knitted or Crocheted" at bounding box center [388, 92] width 170 height 51
click at [420, 175] on body "Insights Shipments Quotes Policies Claims Invoices A [PERSON_NAME] [PERSON_NAME…" at bounding box center [337, 152] width 674 height 305
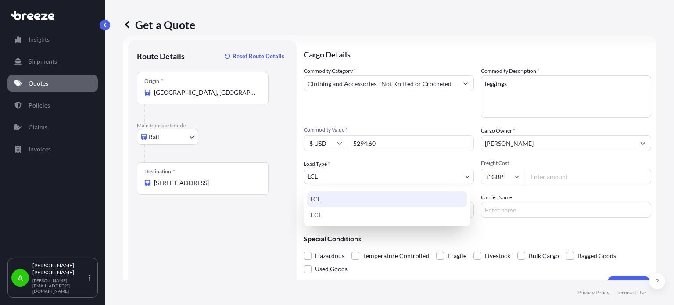
click at [404, 198] on div "LCL" at bounding box center [387, 199] width 160 height 16
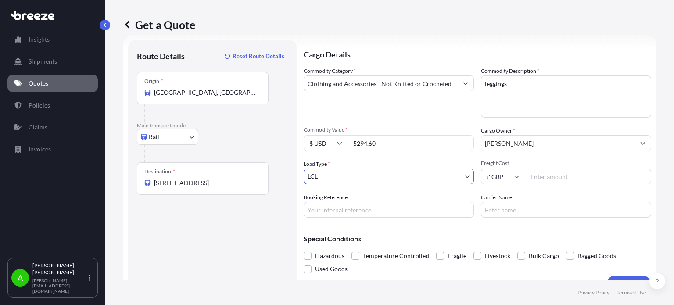
click at [529, 174] on input "Freight Cost" at bounding box center [587, 176] width 126 height 16
type input "310.80"
click at [415, 108] on div "Commodity Category * Clothing and Accessories - Not Knitted or Crocheted" at bounding box center [388, 92] width 170 height 51
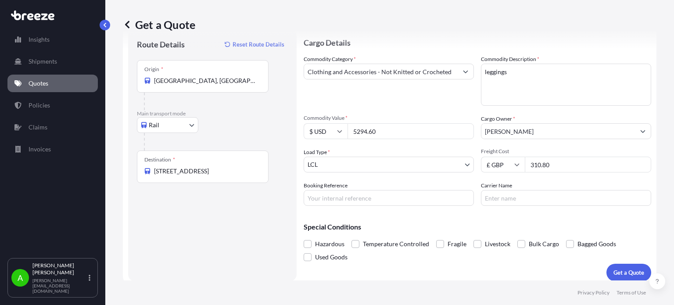
scroll to position [32, 0]
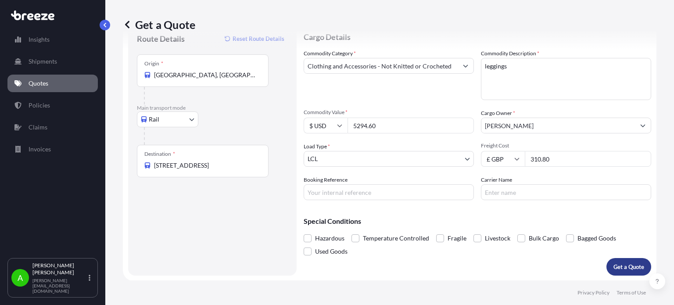
click at [613, 266] on p "Get a Quote" at bounding box center [628, 266] width 31 height 9
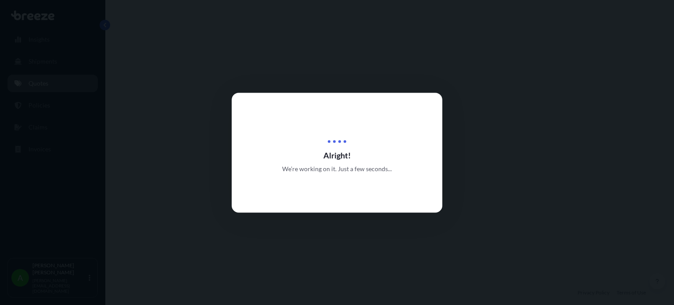
select select "Rail"
select select "1"
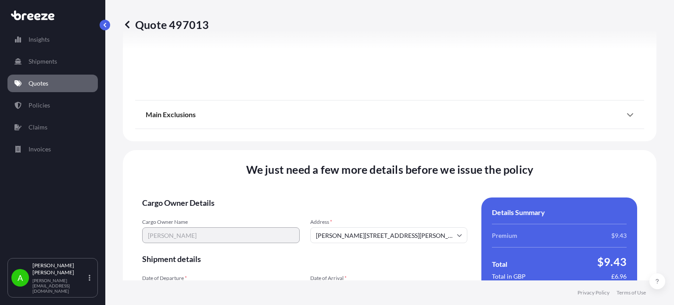
scroll to position [1093, 0]
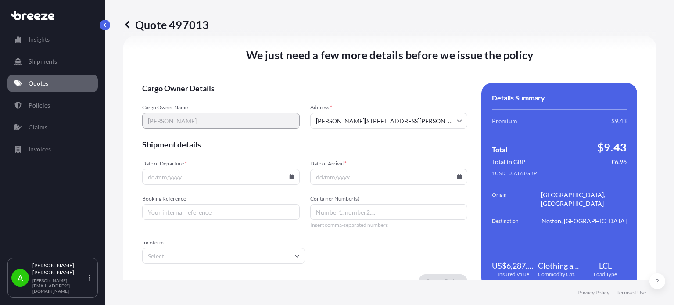
click at [287, 182] on input "Date of Departure *" at bounding box center [220, 177] width 157 height 16
click at [289, 176] on icon at bounding box center [291, 176] width 5 height 5
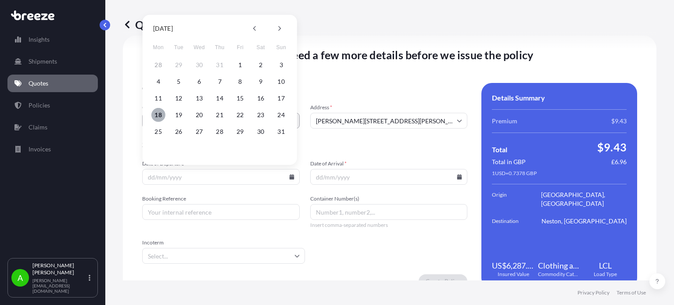
click at [156, 113] on button "18" at bounding box center [158, 115] width 14 height 14
type input "[DATE]"
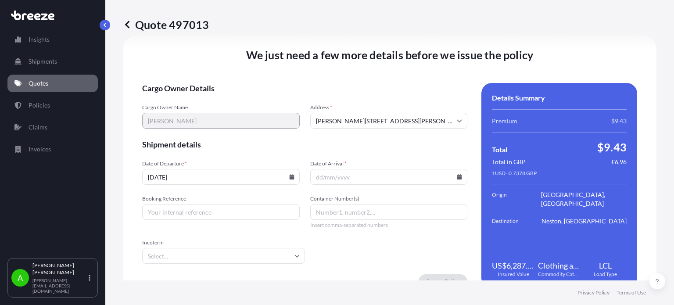
click at [273, 147] on span "Shipment details" at bounding box center [304, 144] width 325 height 11
click at [457, 176] on icon at bounding box center [459, 176] width 5 height 5
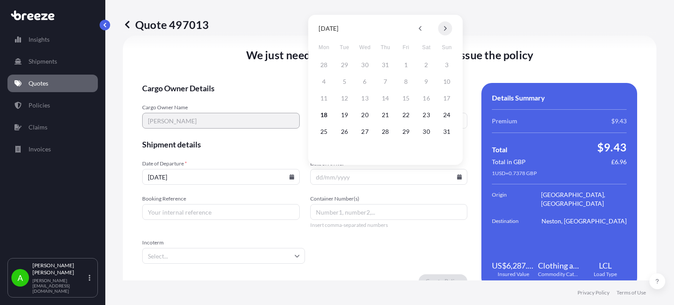
click at [449, 27] on button at bounding box center [445, 28] width 14 height 14
click at [346, 131] on button "30" at bounding box center [344, 132] width 14 height 14
type input "[DATE]"
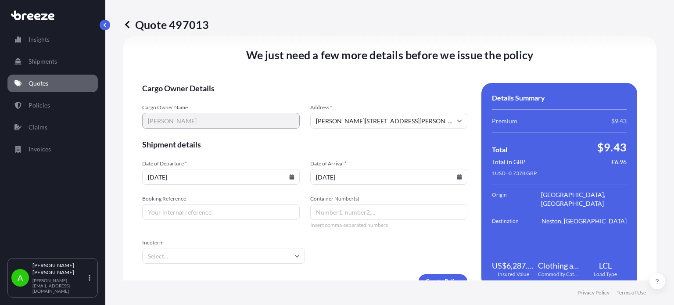
click at [375, 147] on span "Shipment details" at bounding box center [304, 144] width 325 height 11
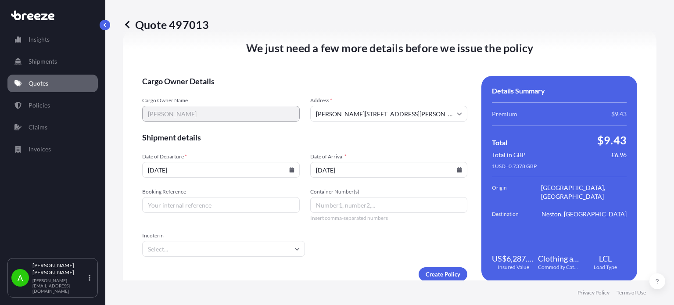
scroll to position [1113, 0]
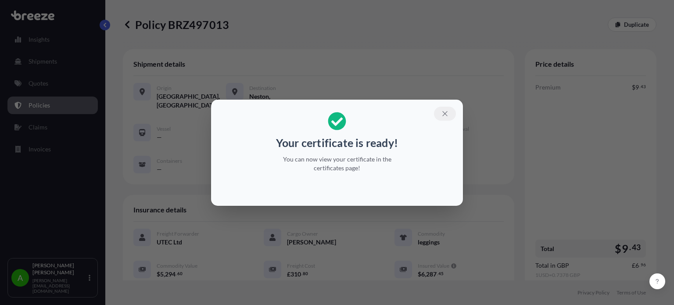
click at [442, 113] on icon "button" at bounding box center [445, 114] width 8 height 8
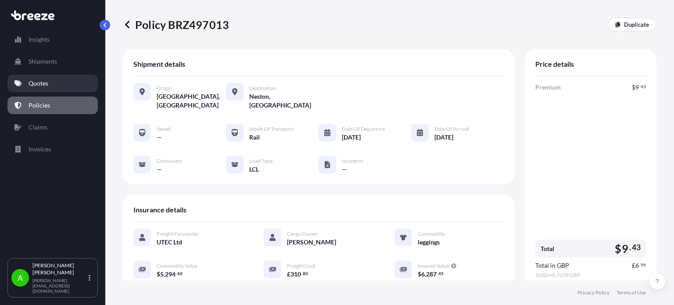
click at [72, 82] on link "Quotes" at bounding box center [52, 84] width 90 height 18
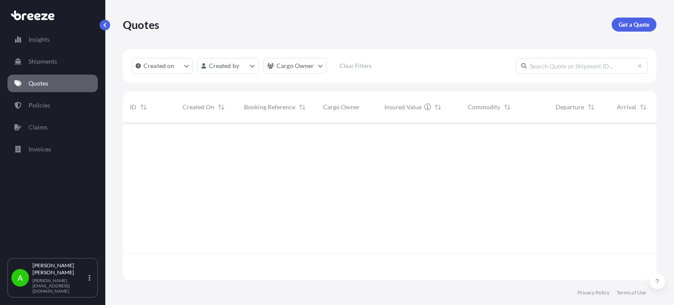
scroll to position [182, 526]
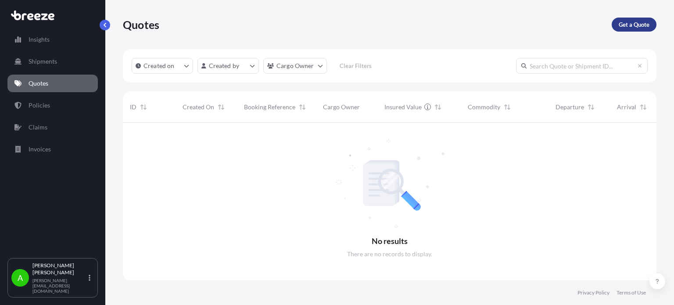
click at [629, 25] on p "Get a Quote" at bounding box center [633, 24] width 31 height 9
select select "Sea"
select select "1"
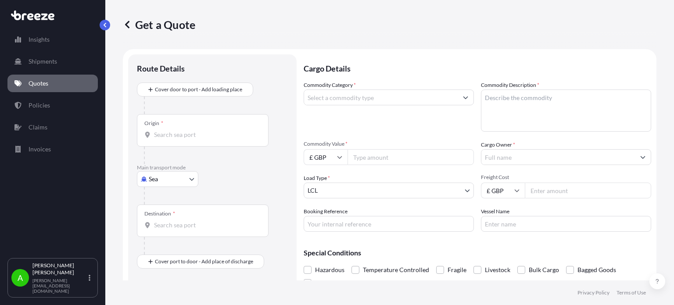
scroll to position [14, 0]
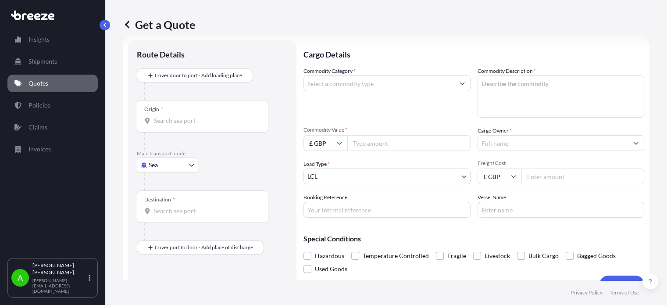
click at [532, 150] on input "Cargo Owner *" at bounding box center [553, 143] width 150 height 16
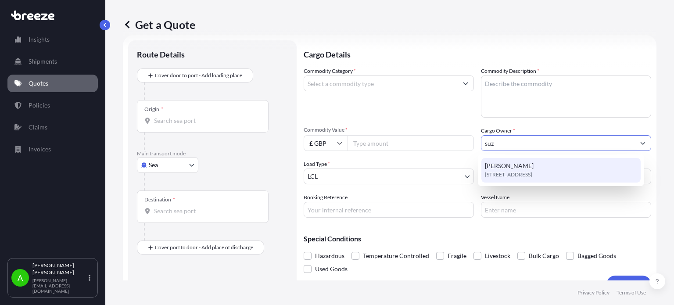
click at [532, 170] on span "[STREET_ADDRESS]" at bounding box center [508, 174] width 47 height 9
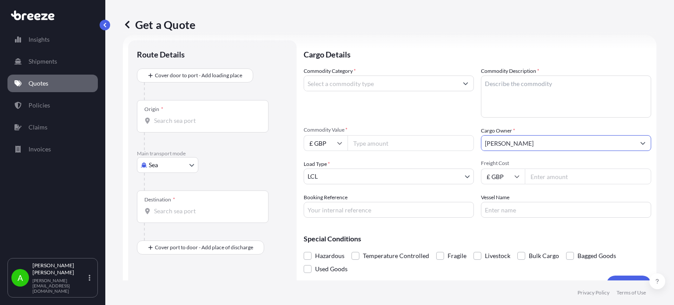
type input "[PERSON_NAME]"
click at [403, 121] on div "Commodity Category * Commodity Description * Commodity Value * £ GBP Cargo Owne…" at bounding box center [476, 142] width 347 height 151
click at [367, 144] on input "Commodity Value *" at bounding box center [410, 143] width 126 height 16
type input "4400.30"
click at [331, 143] on input "£ GBP" at bounding box center [325, 143] width 44 height 16
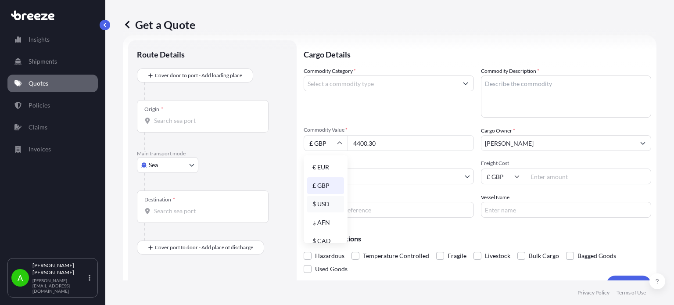
click at [328, 207] on div "$ USD" at bounding box center [325, 204] width 37 height 17
type input "$ USD"
click at [389, 112] on div "Commodity Category *" at bounding box center [388, 92] width 170 height 51
click at [544, 177] on input "Freight Cost" at bounding box center [587, 176] width 126 height 16
type input "411.20"
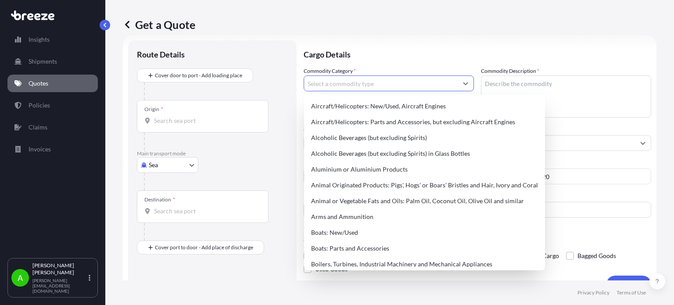
click at [421, 84] on input "Commodity Category *" at bounding box center [380, 83] width 153 height 16
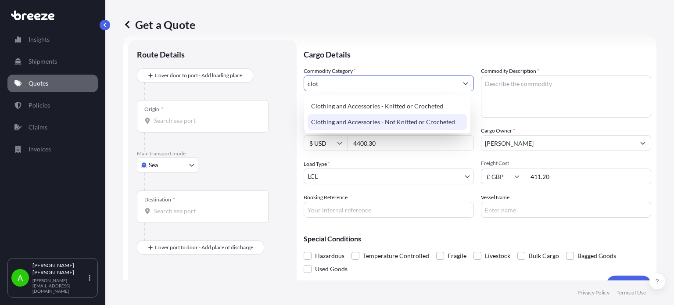
click at [406, 120] on div "Clothing and Accessories - Not Knitted or Crocheted" at bounding box center [386, 122] width 159 height 16
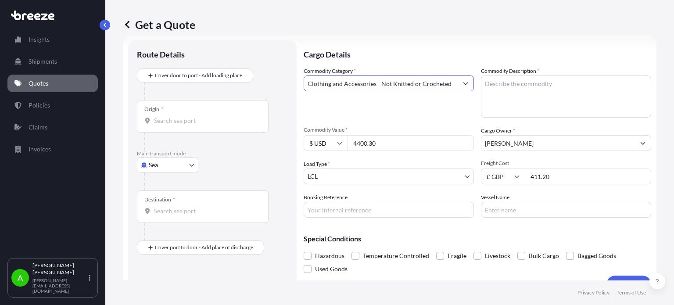
type input "Clothing and Accessories - Not Knitted or Crocheted"
click at [428, 44] on div "Get a Quote" at bounding box center [389, 24] width 533 height 49
click at [182, 167] on body "3 options available. 2 options available. Insights Shipments Quotes Policies Cl…" at bounding box center [337, 152] width 674 height 305
click at [167, 203] on div "Air" at bounding box center [167, 203] width 54 height 16
select select "Air"
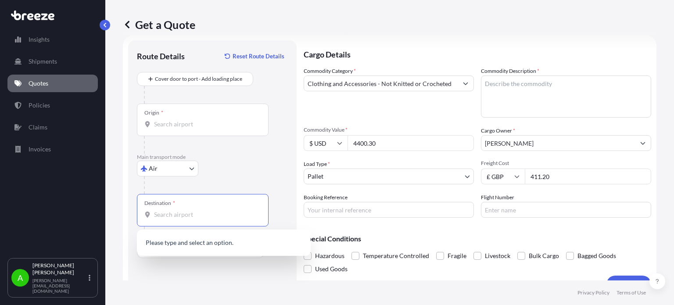
click at [158, 214] on input "Destination *" at bounding box center [205, 214] width 103 height 9
paste input "Ch643rb"
drag, startPoint x: 181, startPoint y: 213, endPoint x: 143, endPoint y: 209, distance: 37.9
click at [143, 209] on div "Destination * Ch643rb" at bounding box center [203, 210] width 132 height 32
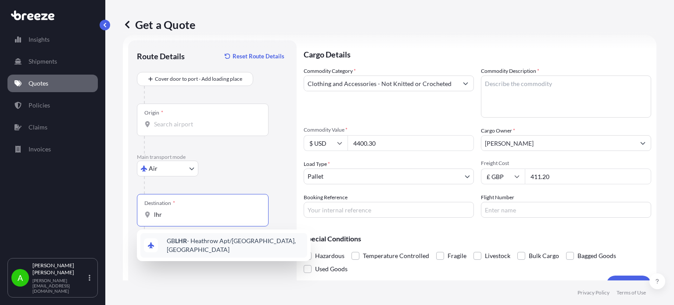
click at [191, 245] on span "GB LHR - Heathrow Apt/[GEOGRAPHIC_DATA], [GEOGRAPHIC_DATA]" at bounding box center [235, 245] width 137 height 18
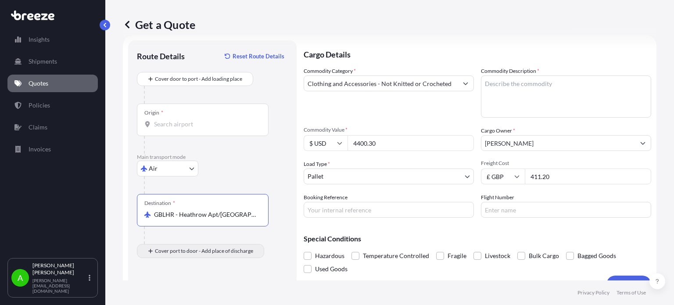
type input "GBLHR - Heathrow Apt/[GEOGRAPHIC_DATA], [GEOGRAPHIC_DATA]"
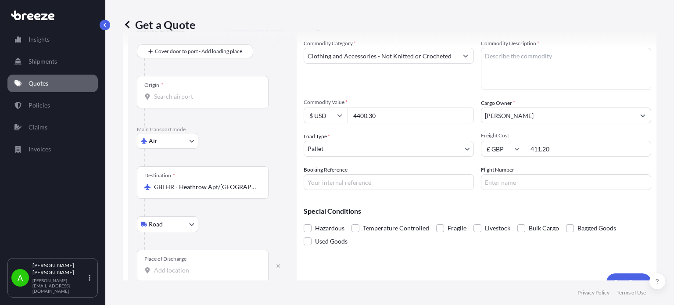
scroll to position [57, 0]
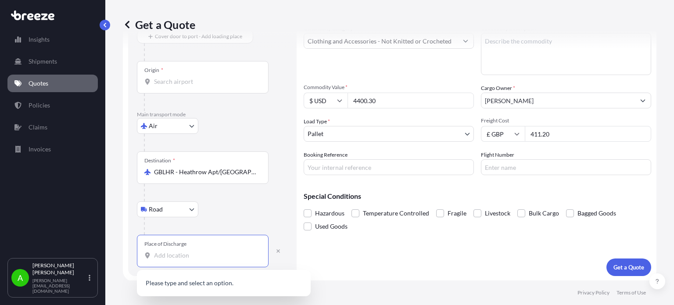
paste input "Ch643rb"
click at [258, 214] on div "Road Road Rail" at bounding box center [212, 209] width 151 height 16
click at [201, 258] on input "Ch643rb" at bounding box center [205, 255] width 103 height 9
click at [212, 289] on div "[STREET_ADDRESS]" at bounding box center [223, 283] width 167 height 21
type input "[STREET_ADDRESS]"
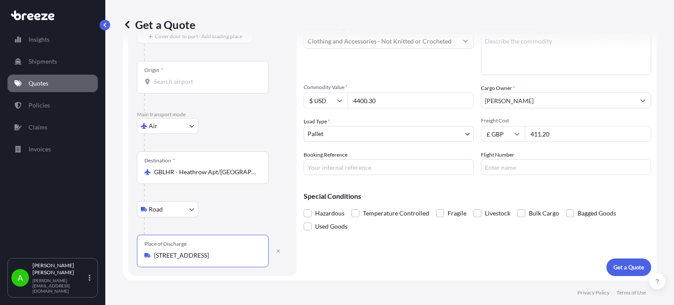
click at [242, 125] on div "Air Sea Air Road Rail" at bounding box center [212, 126] width 151 height 16
click at [181, 82] on input "Origin *" at bounding box center [205, 81] width 103 height 9
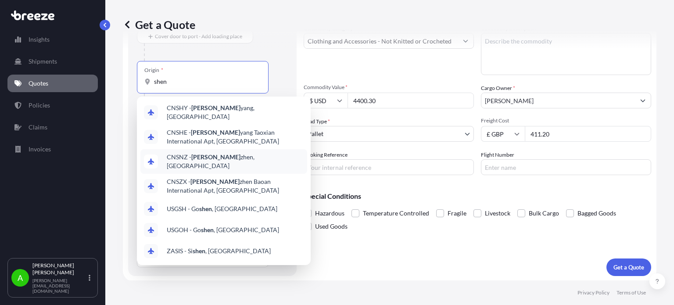
click at [228, 161] on div "CNSNZ - [PERSON_NAME], [GEOGRAPHIC_DATA]" at bounding box center [223, 161] width 167 height 25
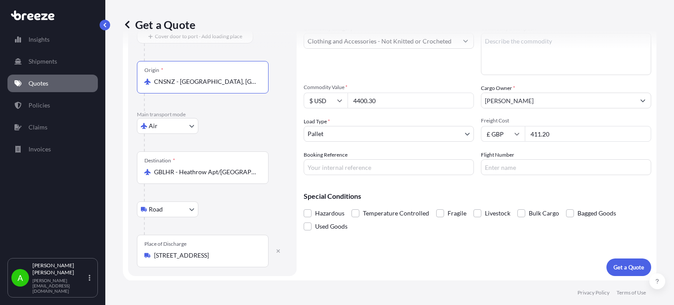
type input "CNSNZ - [GEOGRAPHIC_DATA], [GEOGRAPHIC_DATA]"
click at [240, 123] on div "Air Sea Air Road Rail" at bounding box center [212, 126] width 151 height 16
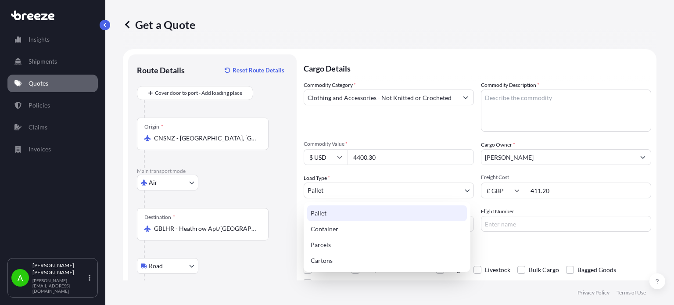
click at [378, 193] on body "Insights Shipments Quotes Policies Claims Invoices A [PERSON_NAME] [PERSON_NAME…" at bounding box center [337, 152] width 674 height 305
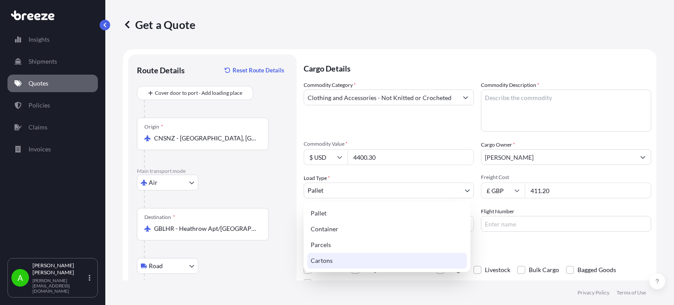
click at [348, 258] on div "Cartons" at bounding box center [387, 261] width 160 height 16
select select "4"
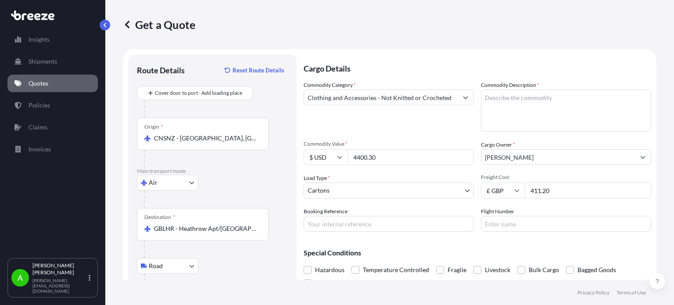
click at [258, 178] on div "Air Sea Air Road Rail" at bounding box center [212, 183] width 151 height 16
click at [503, 110] on textarea "Commodity Description *" at bounding box center [566, 110] width 170 height 42
type textarea "leggings"
click at [442, 72] on p "Cargo Details" at bounding box center [476, 67] width 347 height 26
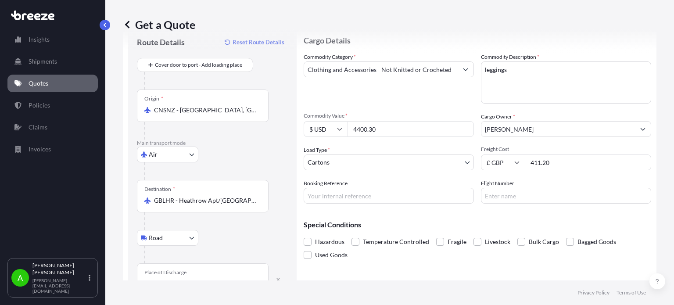
scroll to position [57, 0]
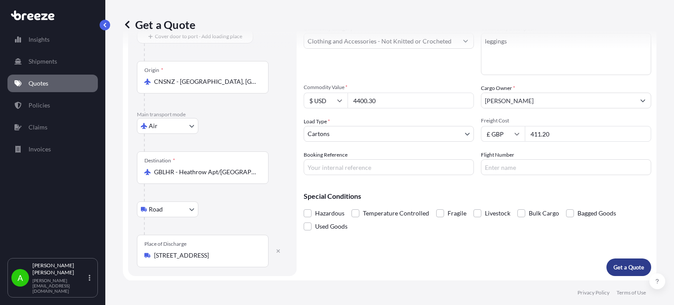
click at [622, 267] on p "Get a Quote" at bounding box center [628, 267] width 31 height 9
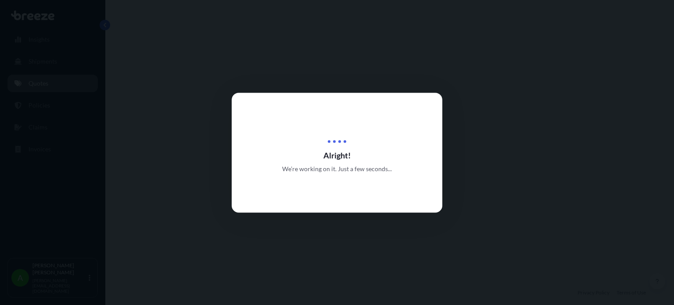
select select "Air"
select select "Road"
select select "4"
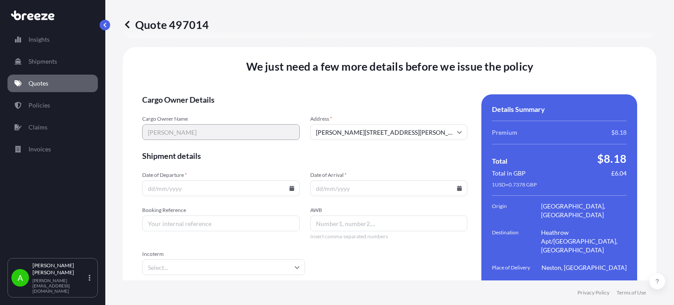
scroll to position [1136, 0]
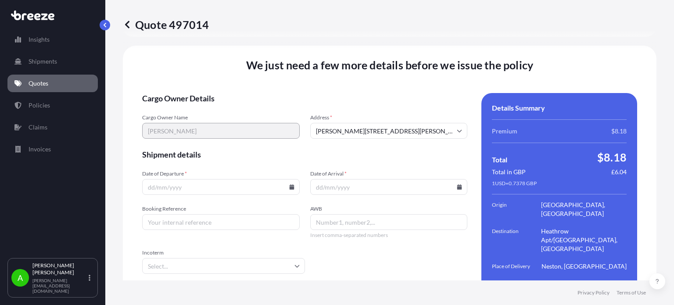
click at [289, 184] on icon at bounding box center [291, 186] width 5 height 5
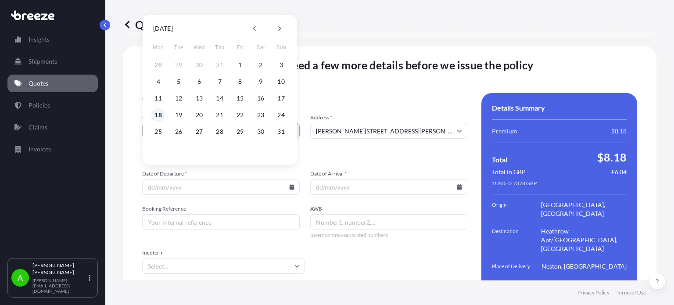
click at [155, 111] on button "18" at bounding box center [158, 115] width 14 height 14
type input "[DATE]"
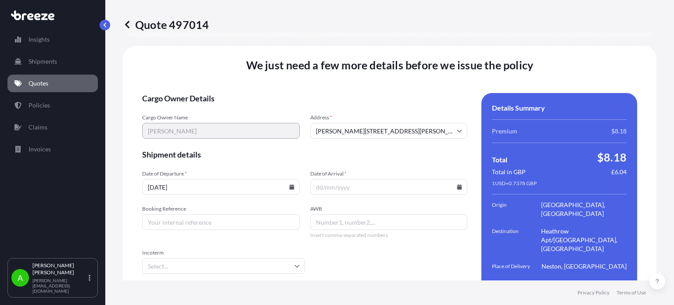
click at [457, 184] on icon at bounding box center [459, 186] width 5 height 5
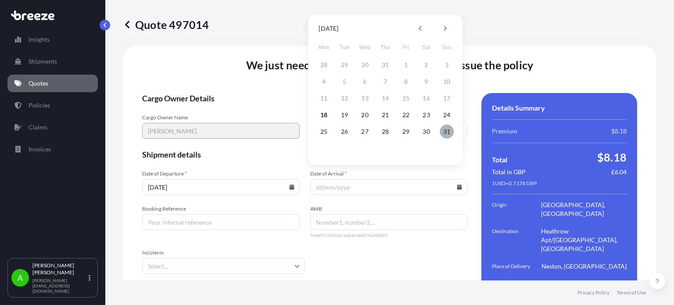
click at [449, 134] on button "31" at bounding box center [446, 132] width 14 height 14
type input "[DATE]"
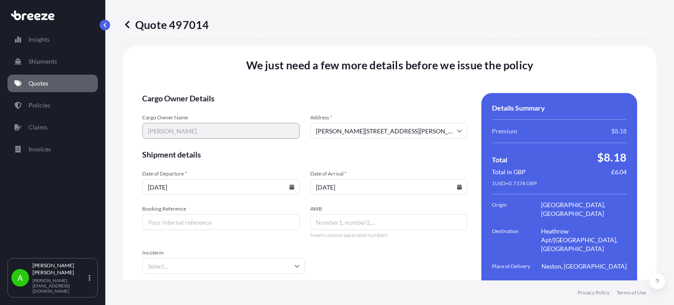
click at [430, 155] on form "Cargo Owner Details Cargo Owner Name [PERSON_NAME] Address * [PERSON_NAME][GEOG…" at bounding box center [304, 200] width 325 height 214
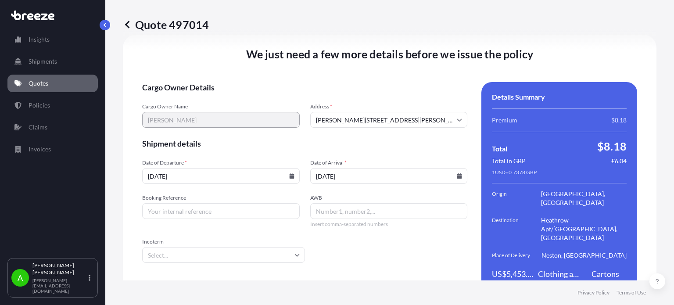
scroll to position [1156, 0]
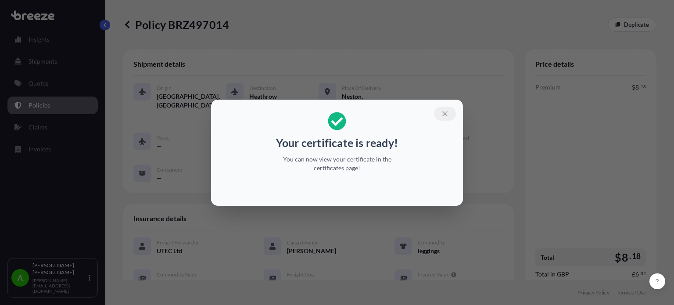
click at [441, 113] on icon "button" at bounding box center [445, 114] width 8 height 8
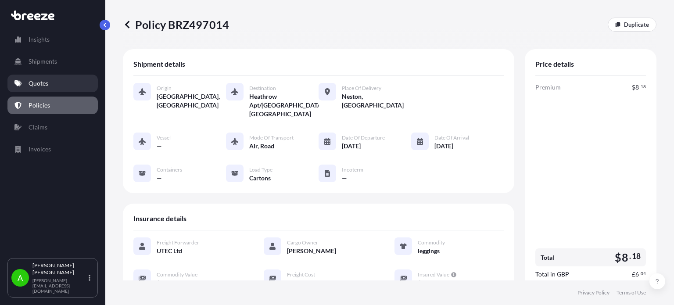
click at [58, 78] on link "Quotes" at bounding box center [52, 84] width 90 height 18
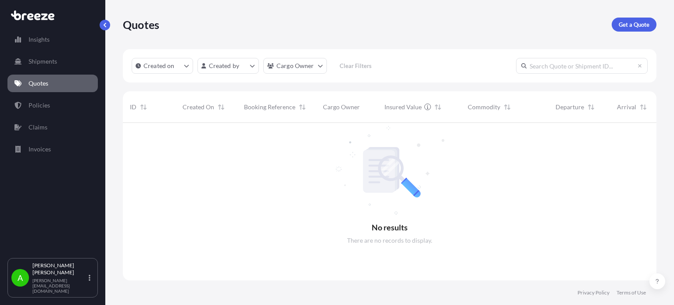
scroll to position [182, 526]
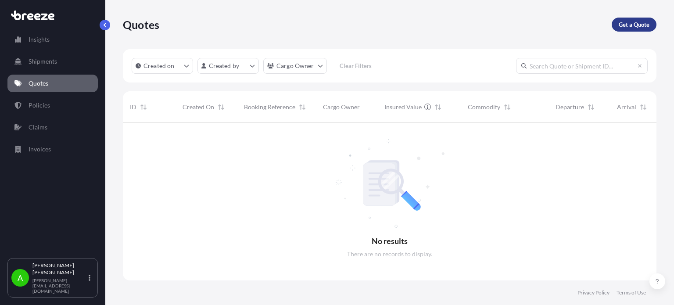
click at [625, 22] on p "Get a Quote" at bounding box center [633, 24] width 31 height 9
select select "Sea"
select select "1"
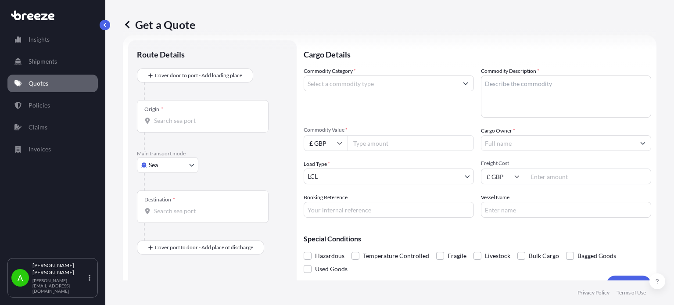
click at [387, 84] on input "Commodity Category *" at bounding box center [380, 83] width 153 height 16
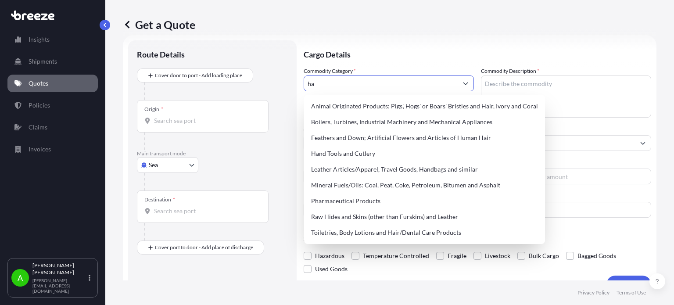
type input "h"
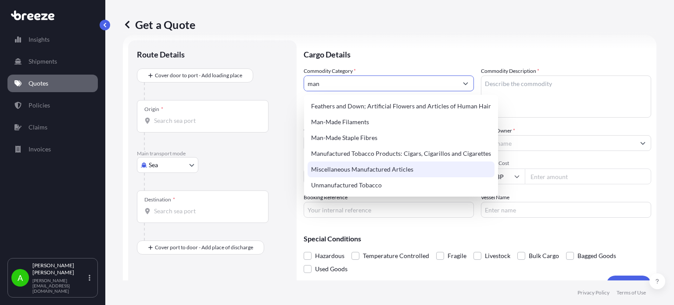
click at [384, 170] on div "Miscellaneous Manufactured Articles" at bounding box center [400, 169] width 187 height 16
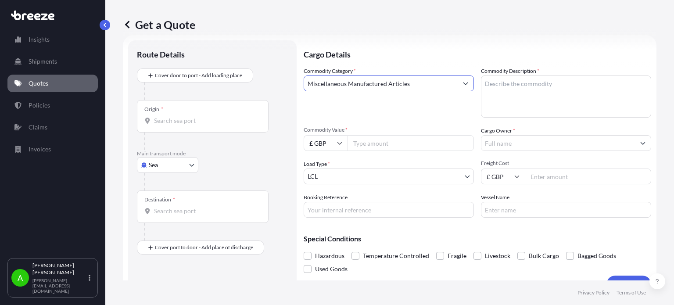
type input "Miscellaneous Manufactured Articles"
click at [488, 82] on textarea "Commodity Description *" at bounding box center [566, 96] width 170 height 42
type textarea "coolers"
click at [340, 140] on input "£ GBP" at bounding box center [325, 143] width 44 height 16
click at [321, 205] on div "$ USD" at bounding box center [325, 204] width 37 height 17
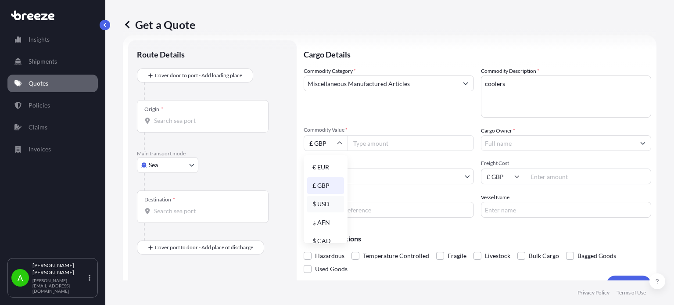
type input "$ USD"
click at [360, 140] on input "Commodity Value *" at bounding box center [410, 143] width 126 height 16
type input "1"
type input "2000"
click at [399, 115] on div "Commodity Category * Miscellaneous Manufactured Articles" at bounding box center [388, 92] width 170 height 51
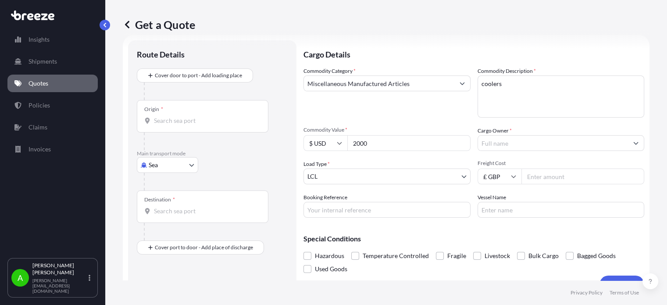
click at [561, 143] on input "Cargo Owner *" at bounding box center [553, 143] width 150 height 16
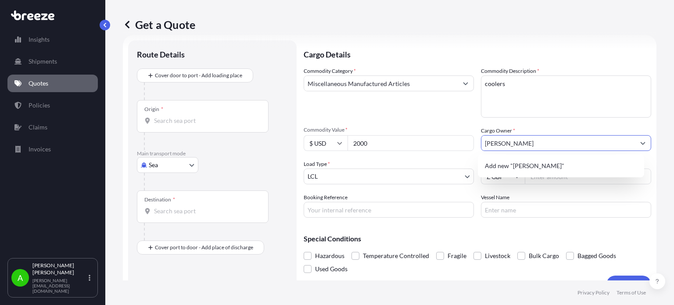
type input "[PERSON_NAME]"
click at [450, 114] on div "Commodity Category * Miscellaneous Manufactured Articles" at bounding box center [388, 92] width 170 height 51
click at [551, 178] on input "Freight Cost" at bounding box center [587, 176] width 126 height 16
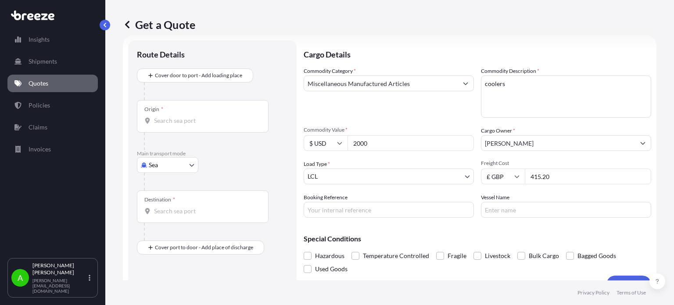
type input "415.20"
click at [342, 104] on div "Commodity Category * Miscellaneous Manufactured Articles" at bounding box center [388, 92] width 170 height 51
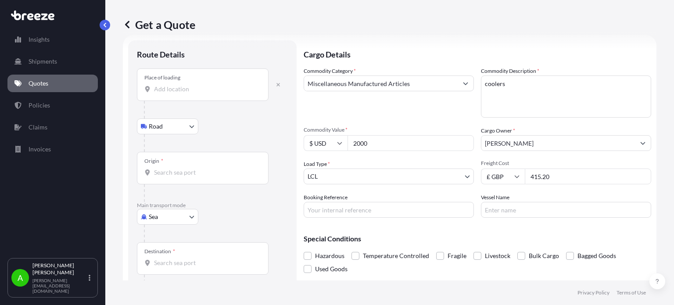
click at [180, 91] on input "Place of loading" at bounding box center [205, 89] width 103 height 9
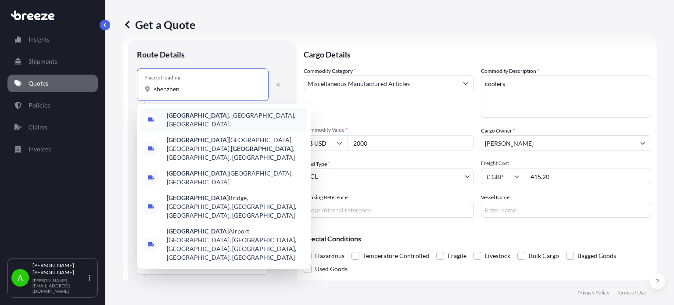
click at [185, 115] on b "[GEOGRAPHIC_DATA]" at bounding box center [198, 114] width 62 height 7
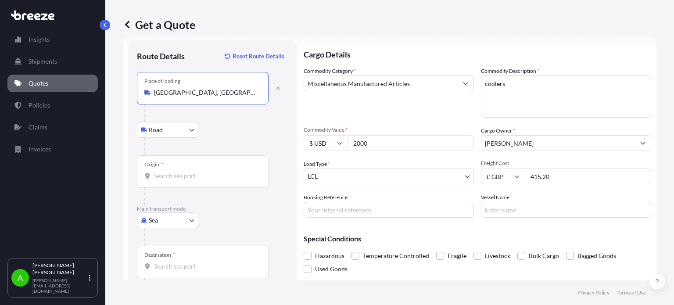
type input "[GEOGRAPHIC_DATA], [GEOGRAPHIC_DATA], [GEOGRAPHIC_DATA]"
click at [170, 175] on input "Origin *" at bounding box center [205, 175] width 103 height 9
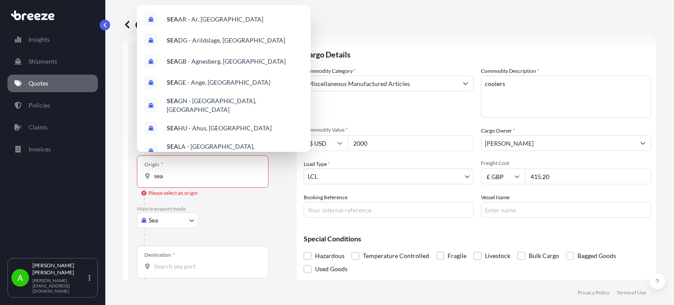
click at [257, 213] on div "Sea Sea Air Road Rail" at bounding box center [212, 220] width 151 height 16
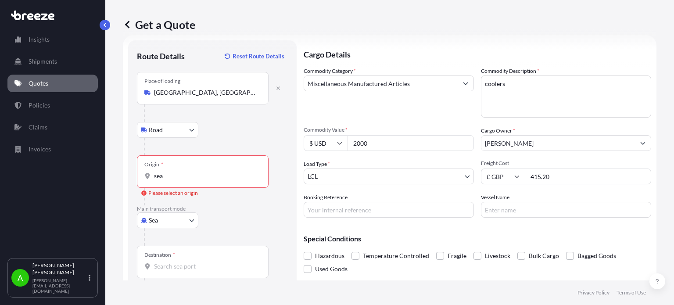
click at [192, 174] on input "sea" at bounding box center [205, 175] width 103 height 9
type input "CNSNZ - [GEOGRAPHIC_DATA], [GEOGRAPHIC_DATA]"
click at [226, 205] on div "Place of loading [GEOGRAPHIC_DATA], [GEOGRAPHIC_DATA], [GEOGRAPHIC_DATA] Rail O…" at bounding box center [212, 191] width 151 height 238
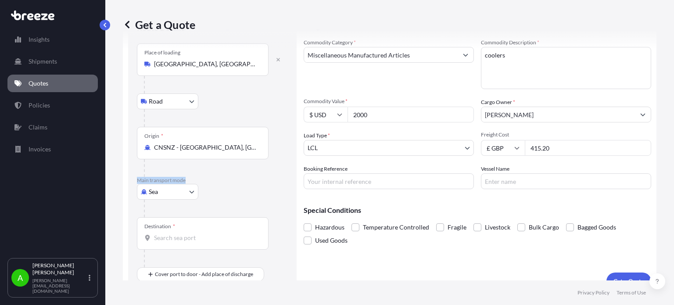
scroll to position [57, 0]
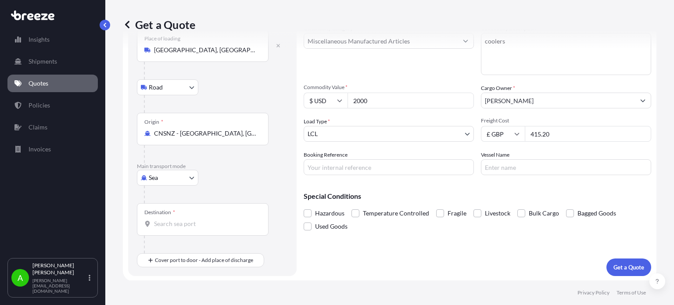
click at [172, 226] on input "Destination *" at bounding box center [205, 223] width 103 height 9
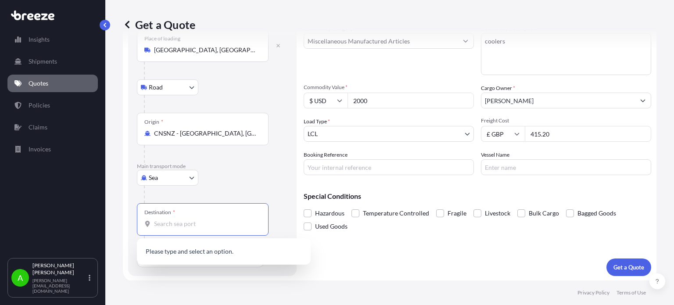
paste input "SE13 7Y1"
click at [230, 182] on div "Sea Sea Air Road Rail" at bounding box center [212, 178] width 151 height 16
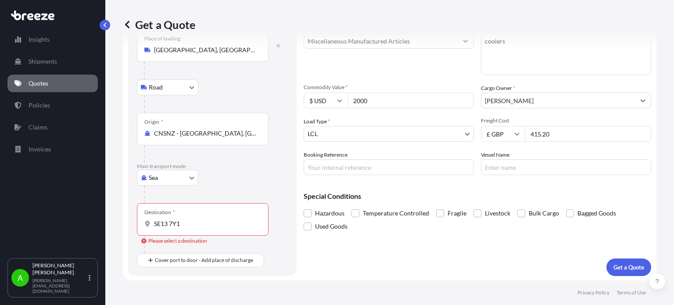
click at [203, 226] on input "SE13 7Y1" at bounding box center [205, 223] width 103 height 9
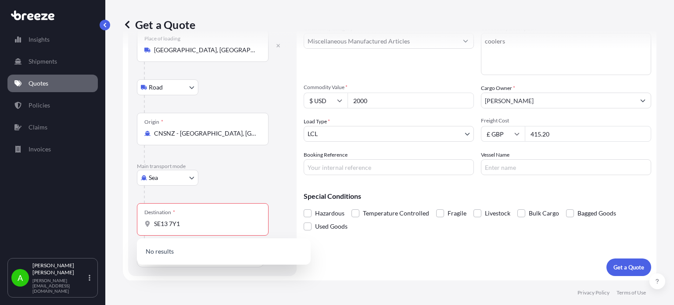
click at [217, 196] on div at bounding box center [216, 194] width 144 height 18
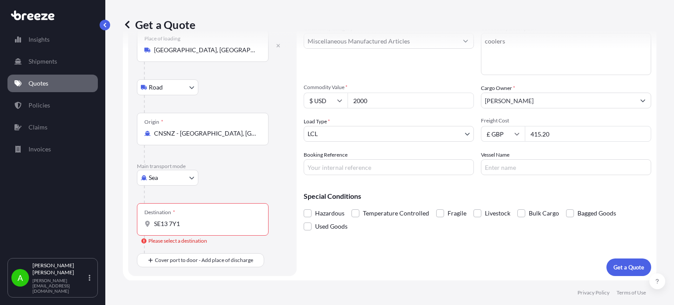
click at [170, 220] on input "SE13 7Y1" at bounding box center [205, 223] width 103 height 9
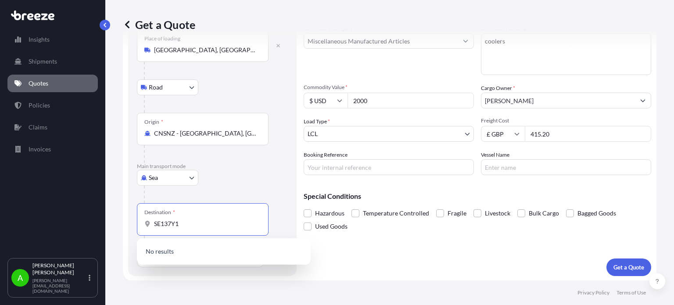
click at [225, 191] on div at bounding box center [216, 194] width 144 height 18
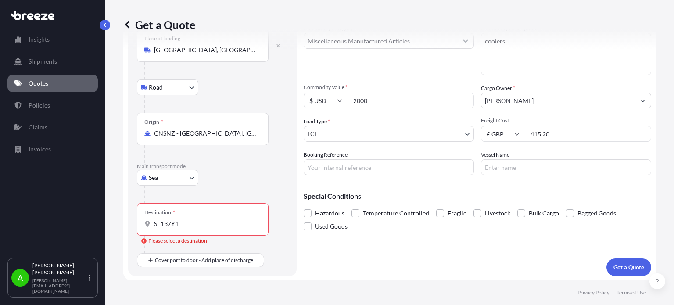
click at [209, 221] on input "SE137Y1" at bounding box center [205, 223] width 103 height 9
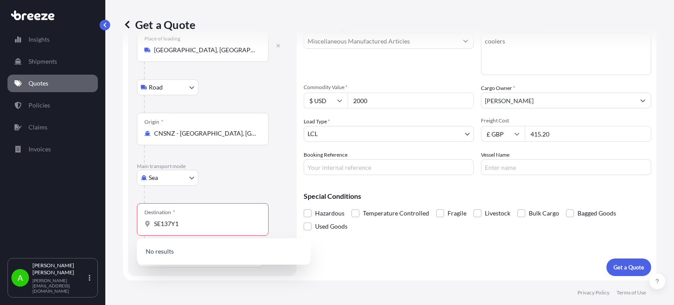
click at [235, 178] on div "Sea Sea Air Road Rail" at bounding box center [212, 178] width 151 height 16
drag, startPoint x: 178, startPoint y: 222, endPoint x: 137, endPoint y: 225, distance: 40.9
click at [137, 225] on div "Destination * SE137Y1" at bounding box center [203, 219] width 132 height 32
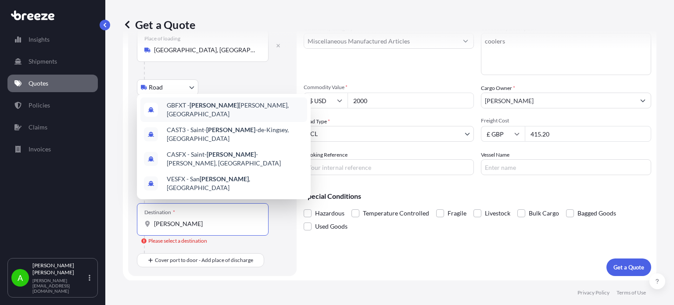
click at [217, 118] on span "GBFXT - [PERSON_NAME], [GEOGRAPHIC_DATA]" at bounding box center [235, 110] width 137 height 18
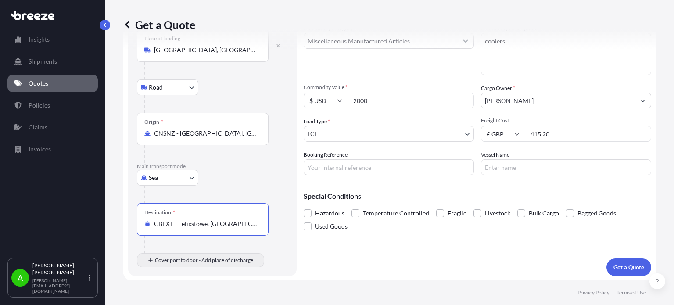
type input "GBFXT - Felixstowe, [GEOGRAPHIC_DATA]"
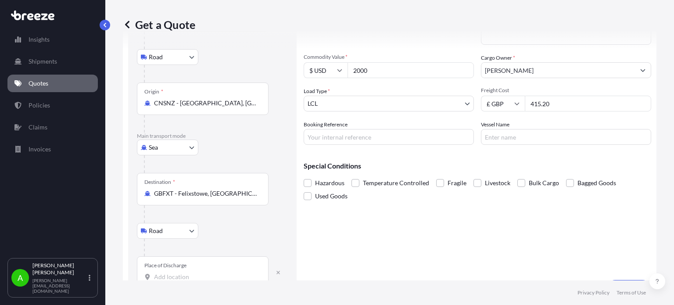
scroll to position [108, 0]
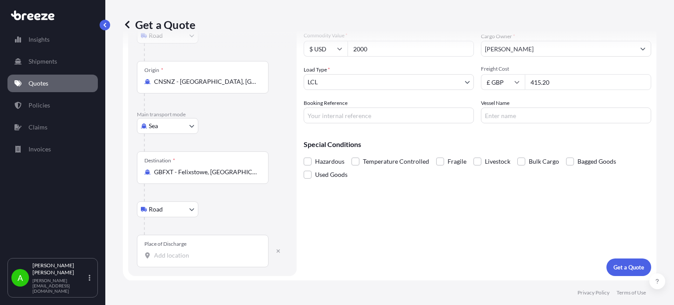
click at [164, 254] on input "Place of Discharge" at bounding box center [205, 255] width 103 height 9
paste input "SE13 7Y1"
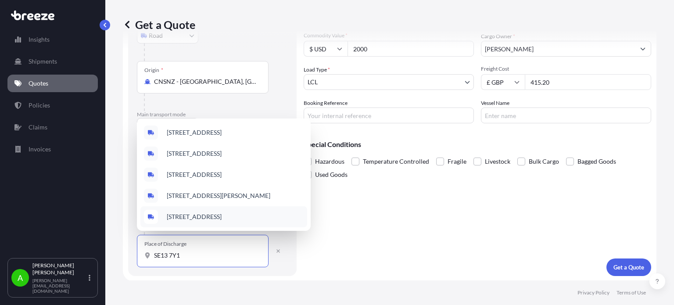
click at [203, 257] on input "SE13 7Y1" at bounding box center [205, 255] width 103 height 9
click at [207, 256] on input "SE13 7Y1" at bounding box center [205, 255] width 103 height 9
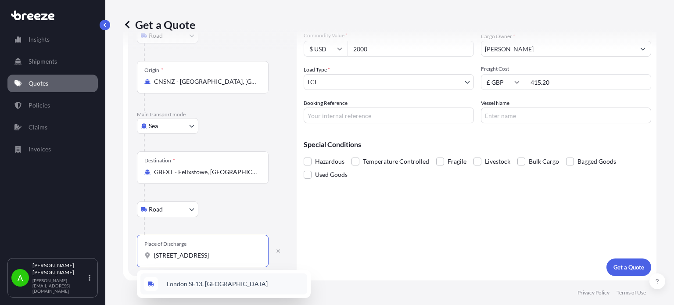
click at [189, 287] on span "London SE13, [GEOGRAPHIC_DATA]" at bounding box center [217, 283] width 101 height 9
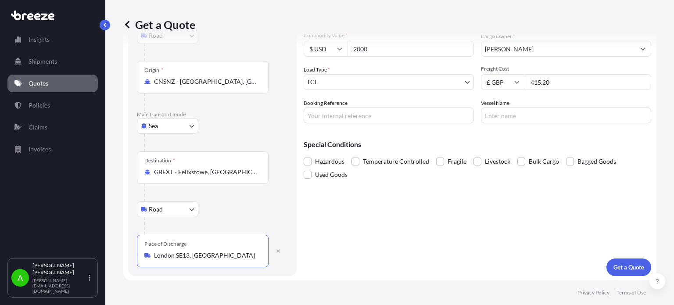
type input "London SE13, [GEOGRAPHIC_DATA]"
click at [224, 217] on div at bounding box center [216, 226] width 144 height 18
click at [616, 267] on p "Get a Quote" at bounding box center [628, 267] width 31 height 9
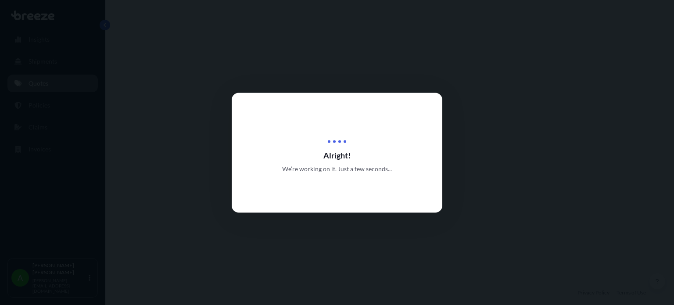
select select "Road"
select select "Sea"
select select "Road"
select select "1"
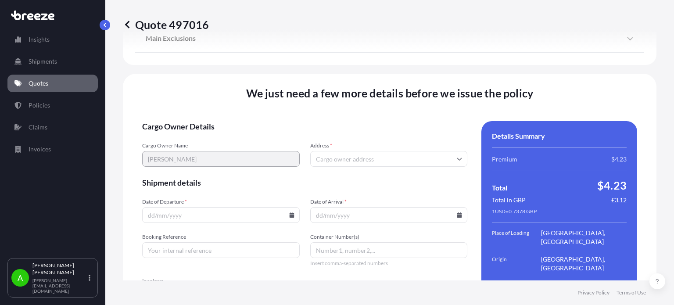
scroll to position [1240, 0]
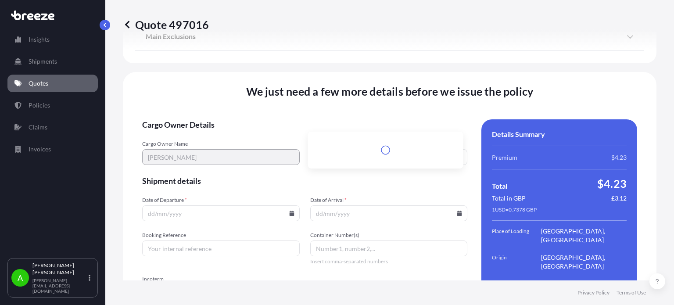
click at [338, 149] on input "Address *" at bounding box center [388, 157] width 157 height 16
paste input "SE13 7Y1"
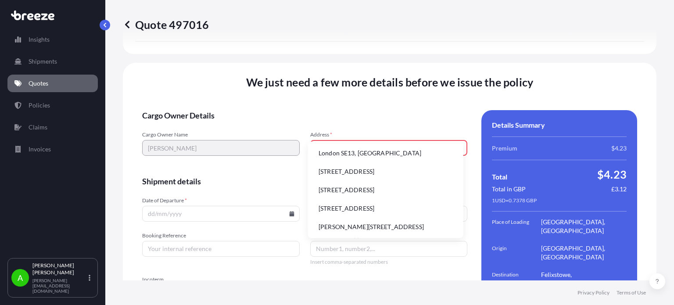
click at [344, 157] on li "London SE13, [GEOGRAPHIC_DATA]" at bounding box center [385, 153] width 148 height 17
type input "London SE13, [GEOGRAPHIC_DATA]"
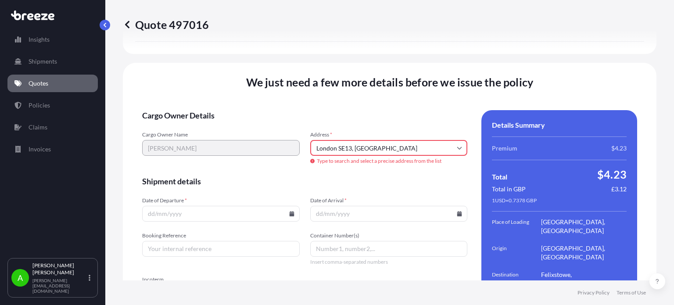
scroll to position [1240, 0]
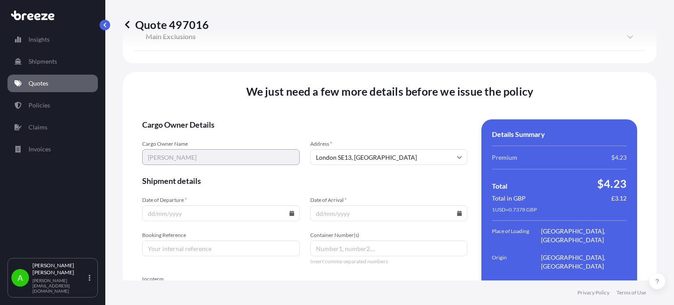
click at [360, 119] on form "Cargo Owner Details Cargo Owner Name [PERSON_NAME] Address * [GEOGRAPHIC_DATA] …" at bounding box center [304, 239] width 325 height 241
click at [289, 210] on icon at bounding box center [291, 212] width 5 height 5
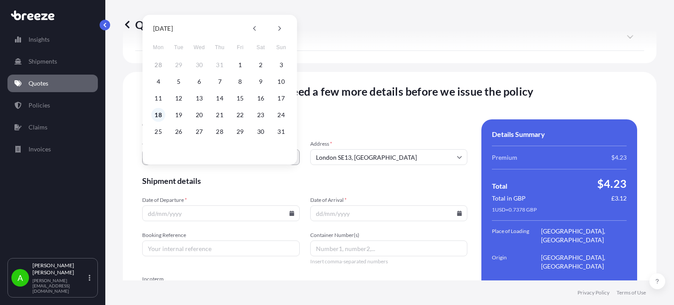
click at [154, 115] on button "18" at bounding box center [158, 115] width 14 height 14
type input "[DATE]"
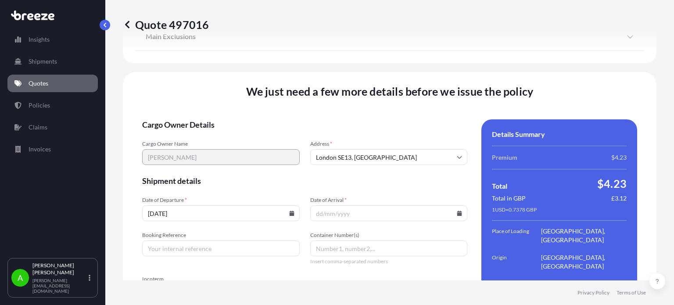
click at [454, 205] on input "Date of Arrival *" at bounding box center [388, 213] width 157 height 16
click at [456, 210] on icon at bounding box center [458, 212] width 5 height 5
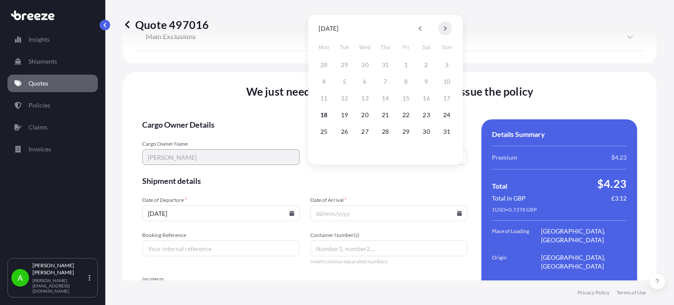
click at [443, 27] on icon at bounding box center [445, 28] width 4 height 5
click at [403, 132] on button "31" at bounding box center [406, 132] width 14 height 14
type input "[DATE]"
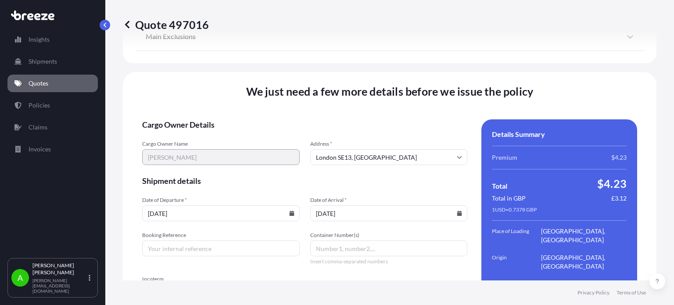
click at [399, 154] on form "Cargo Owner Details Cargo Owner Name [PERSON_NAME] Address * [GEOGRAPHIC_DATA] …" at bounding box center [304, 239] width 325 height 241
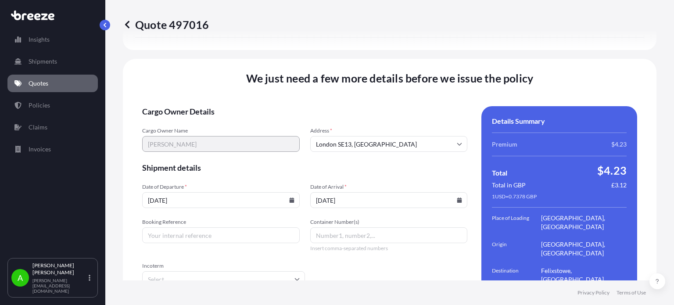
scroll to position [1259, 0]
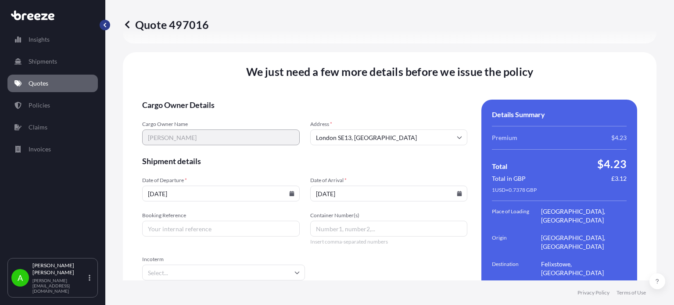
click at [104, 28] on button "button" at bounding box center [105, 25] width 11 height 11
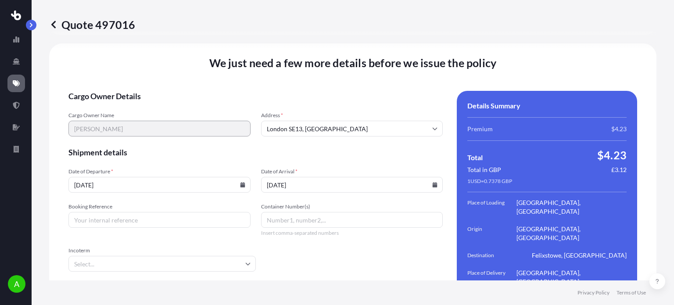
click at [53, 24] on icon at bounding box center [53, 24] width 4 height 7
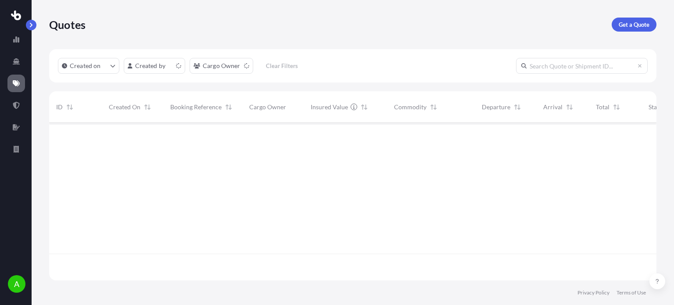
scroll to position [156, 600]
click at [289, 140] on div "[PERSON_NAME]" at bounding box center [272, 137] width 47 height 9
select select "Road"
select select "Sea"
select select "Road"
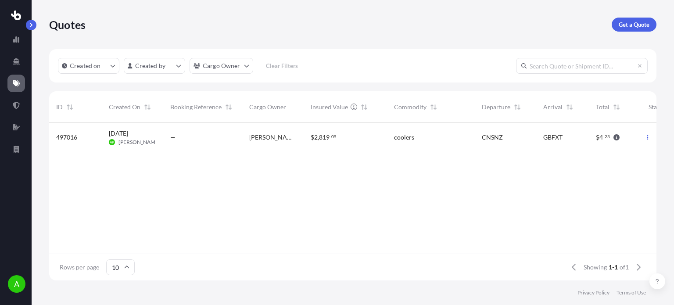
select select "1"
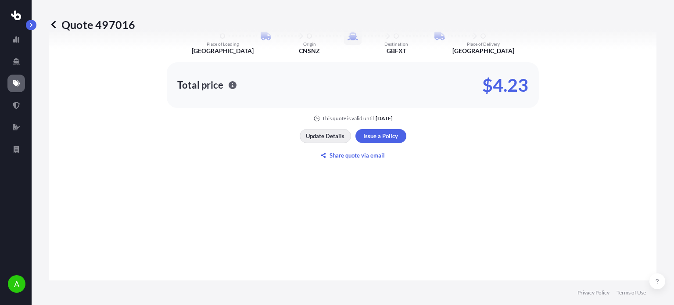
click at [336, 132] on p "Update Details" at bounding box center [325, 136] width 39 height 9
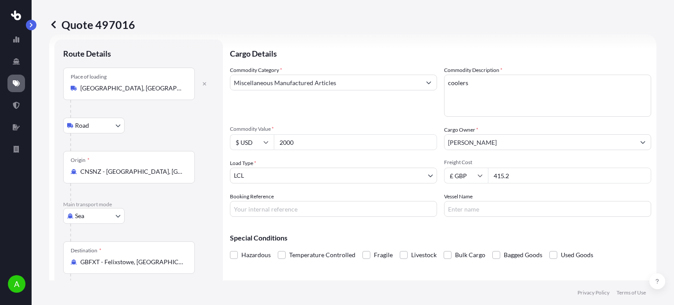
scroll to position [14, 0]
click at [264, 143] on icon at bounding box center [265, 142] width 5 height 5
click at [253, 185] on div "£ GBP" at bounding box center [251, 185] width 37 height 17
type input "£ GBP"
drag, startPoint x: 305, startPoint y: 142, endPoint x: 260, endPoint y: 140, distance: 45.6
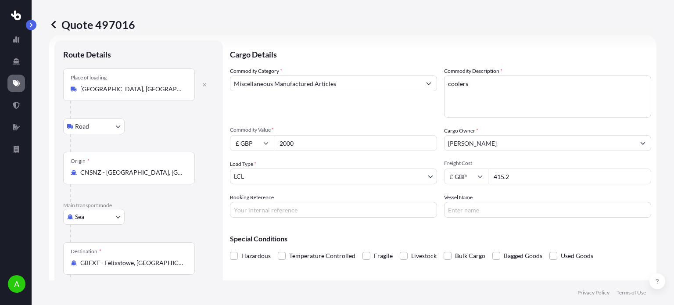
click at [261, 141] on div "£ GBP 2000" at bounding box center [333, 143] width 207 height 16
type input "900"
click at [303, 121] on div "Commodity Category * Miscellaneous Manufactured Articles Commodity Description …" at bounding box center [440, 142] width 421 height 151
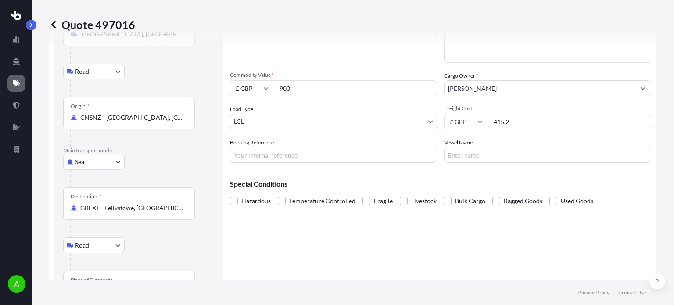
scroll to position [146, 0]
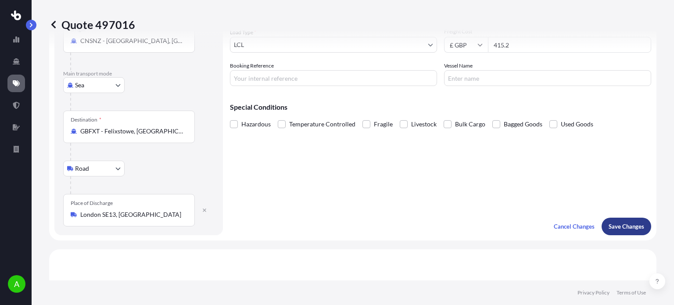
click at [619, 229] on p "Save Changes" at bounding box center [626, 226] width 36 height 9
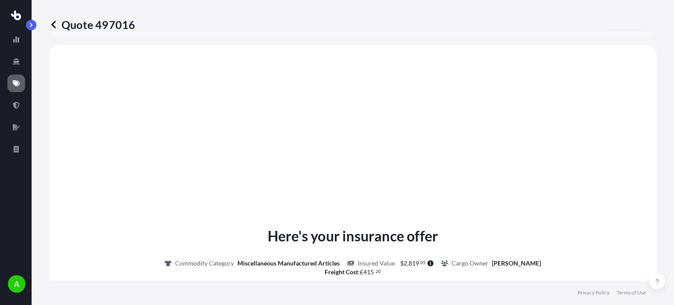
select select "Road"
select select "Sea"
select select "Road"
select select "1"
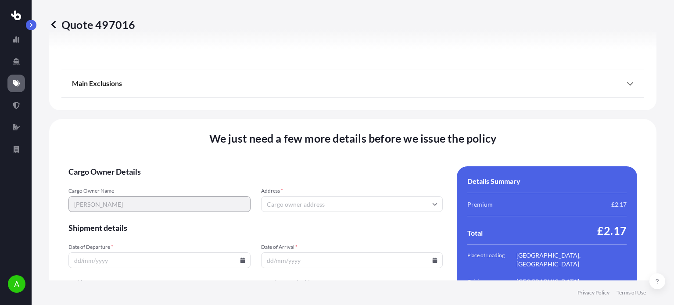
scroll to position [1239, 0]
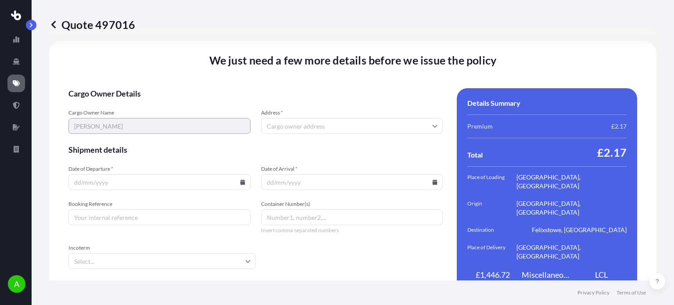
click at [309, 118] on input "Address *" at bounding box center [352, 126] width 182 height 16
paste input "SE13 7Y1"
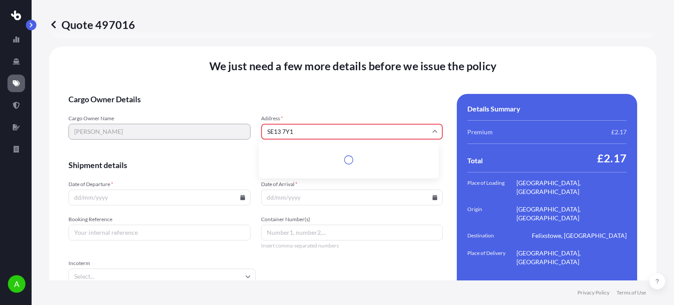
scroll to position [1249, 0]
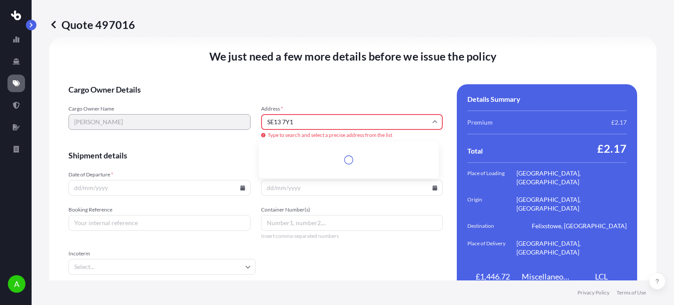
click at [281, 117] on input "SE13 7Y1" at bounding box center [352, 122] width 182 height 16
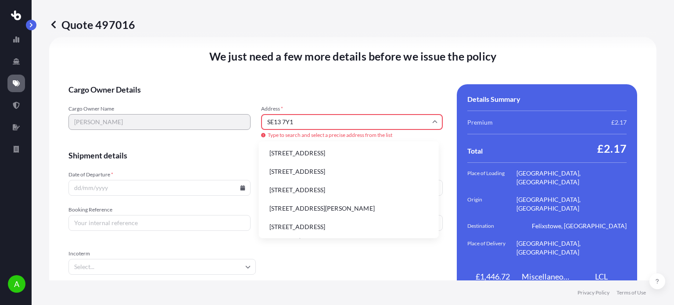
drag, startPoint x: 281, startPoint y: 117, endPoint x: 306, endPoint y: 118, distance: 24.6
click at [306, 118] on input "SE13 7Y1" at bounding box center [352, 122] width 182 height 16
click at [305, 151] on li "London SE13, [GEOGRAPHIC_DATA]" at bounding box center [348, 153] width 173 height 17
type input "London SE13, [GEOGRAPHIC_DATA]"
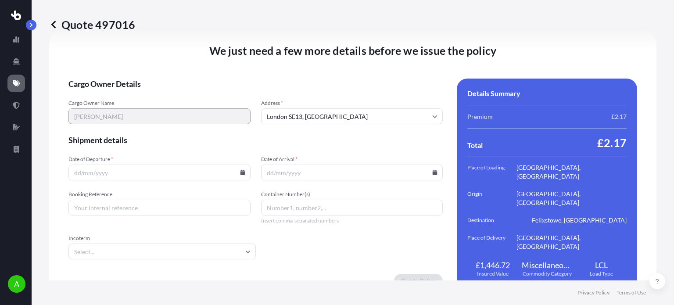
scroll to position [1239, 0]
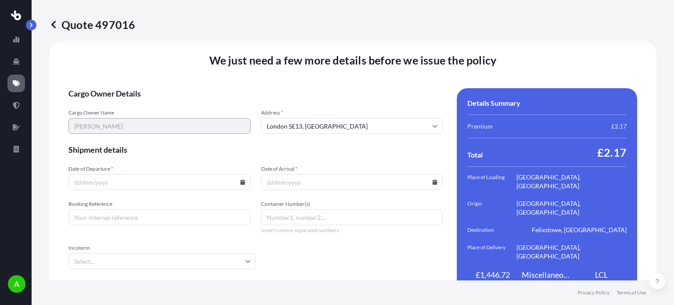
click at [182, 175] on input "Date of Departure *" at bounding box center [159, 182] width 182 height 16
click at [240, 179] on icon at bounding box center [242, 181] width 5 height 5
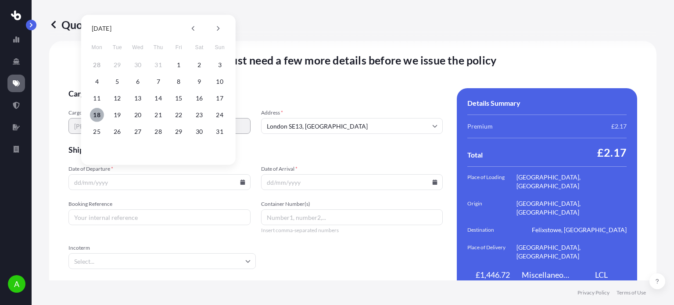
click at [95, 117] on button "18" at bounding box center [97, 115] width 14 height 14
type input "[DATE]"
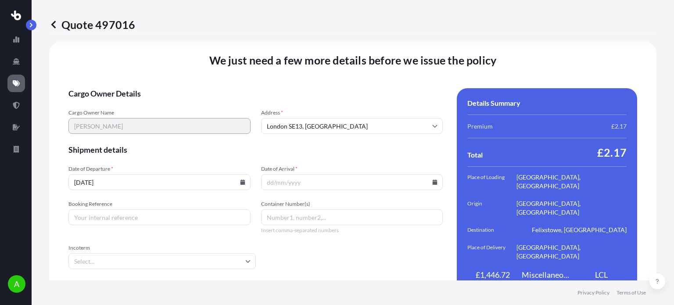
click at [431, 180] on input "Date of Arrival *" at bounding box center [352, 182] width 182 height 16
click at [432, 179] on icon at bounding box center [434, 181] width 5 height 5
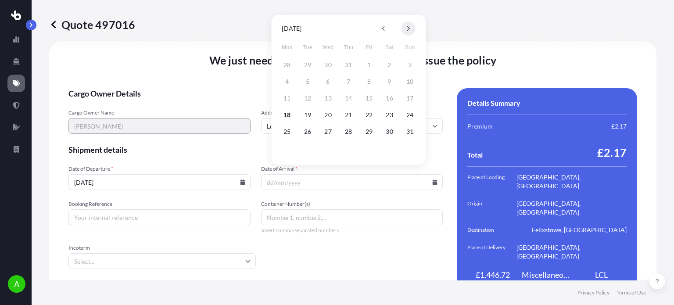
click at [410, 28] on button at bounding box center [408, 28] width 14 height 14
click at [409, 27] on icon at bounding box center [408, 28] width 4 height 5
click at [288, 116] on button "20" at bounding box center [287, 115] width 14 height 14
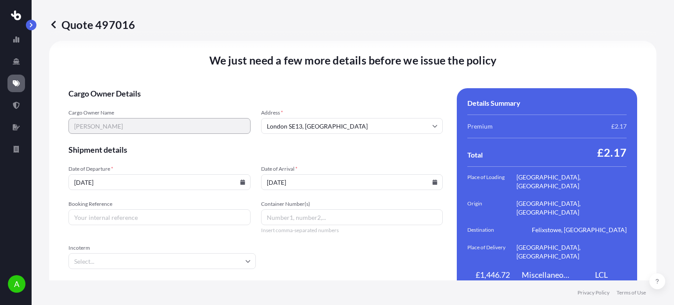
type input "[DATE]"
click at [317, 152] on form "Cargo Owner Details Cargo Owner Name [PERSON_NAME] Address * [GEOGRAPHIC_DATA] …" at bounding box center [255, 192] width 374 height 209
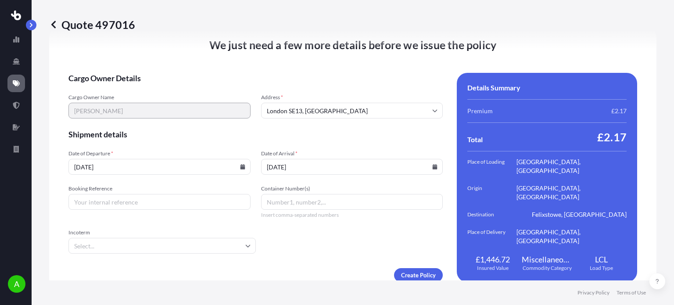
scroll to position [1259, 0]
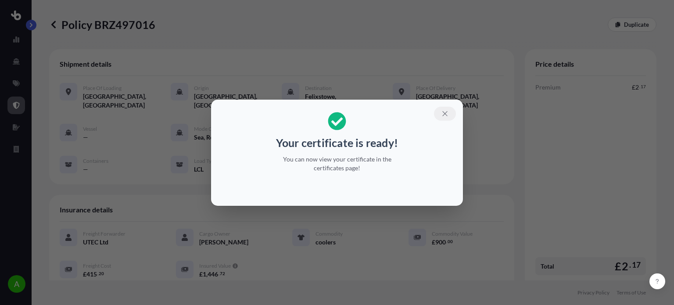
click at [446, 114] on icon "button" at bounding box center [444, 113] width 5 height 5
